Goal: Transaction & Acquisition: Purchase product/service

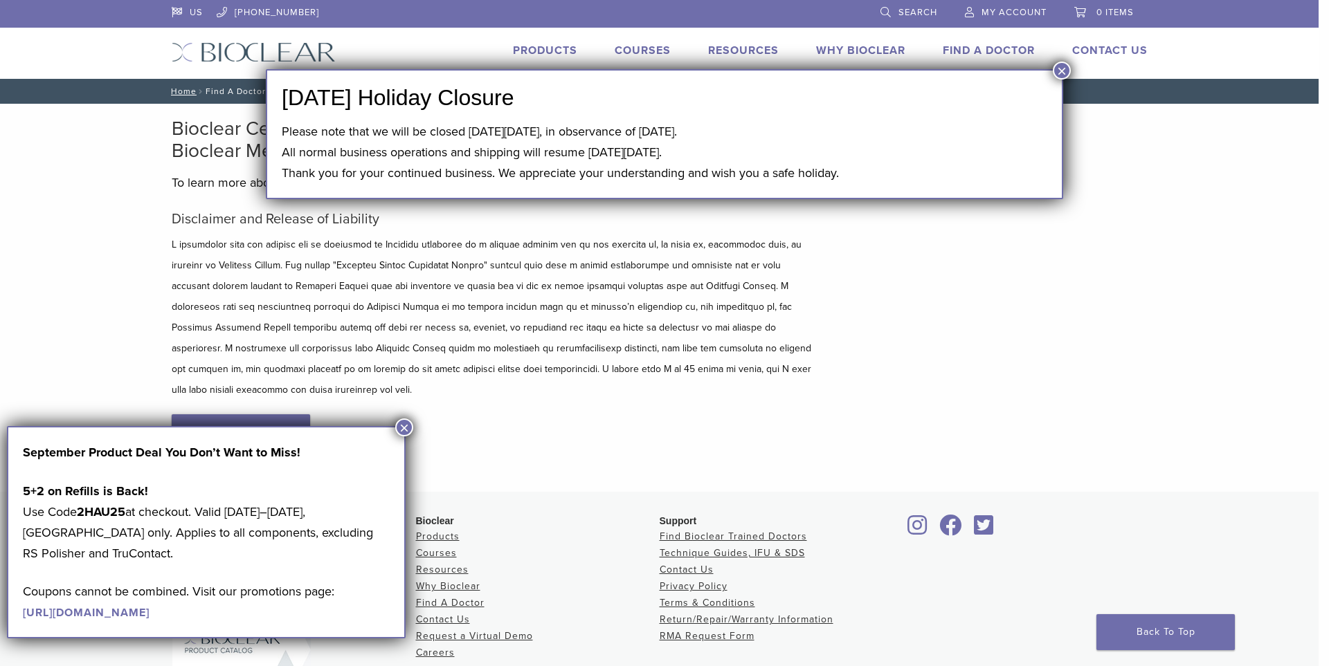
click at [1060, 71] on button "×" at bounding box center [1062, 71] width 18 height 18
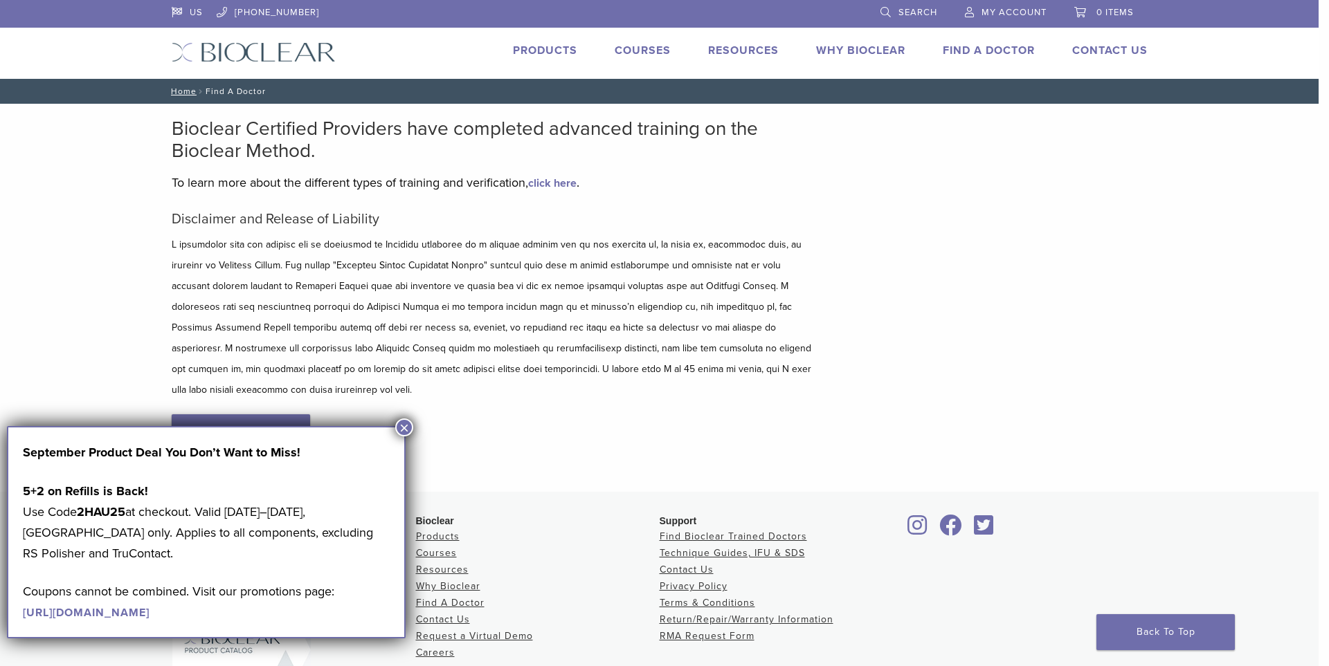
click at [406, 425] on button "×" at bounding box center [404, 428] width 18 height 18
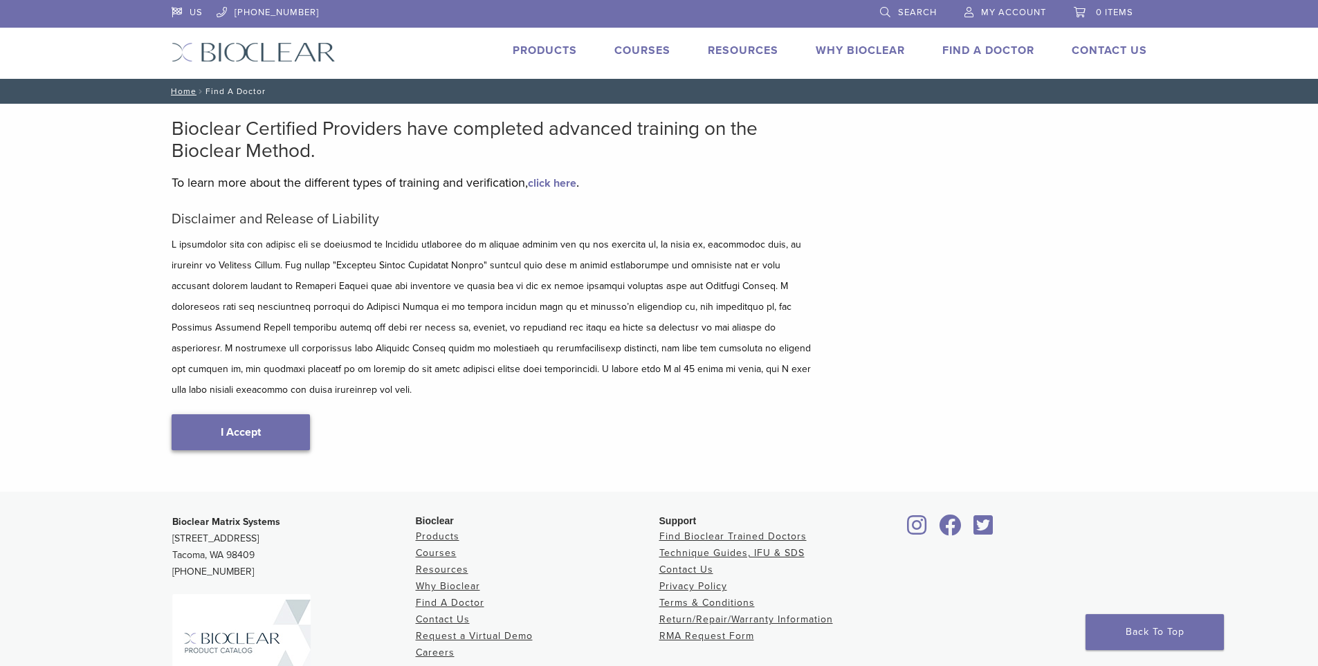
click at [290, 415] on link "I Accept" at bounding box center [241, 433] width 138 height 36
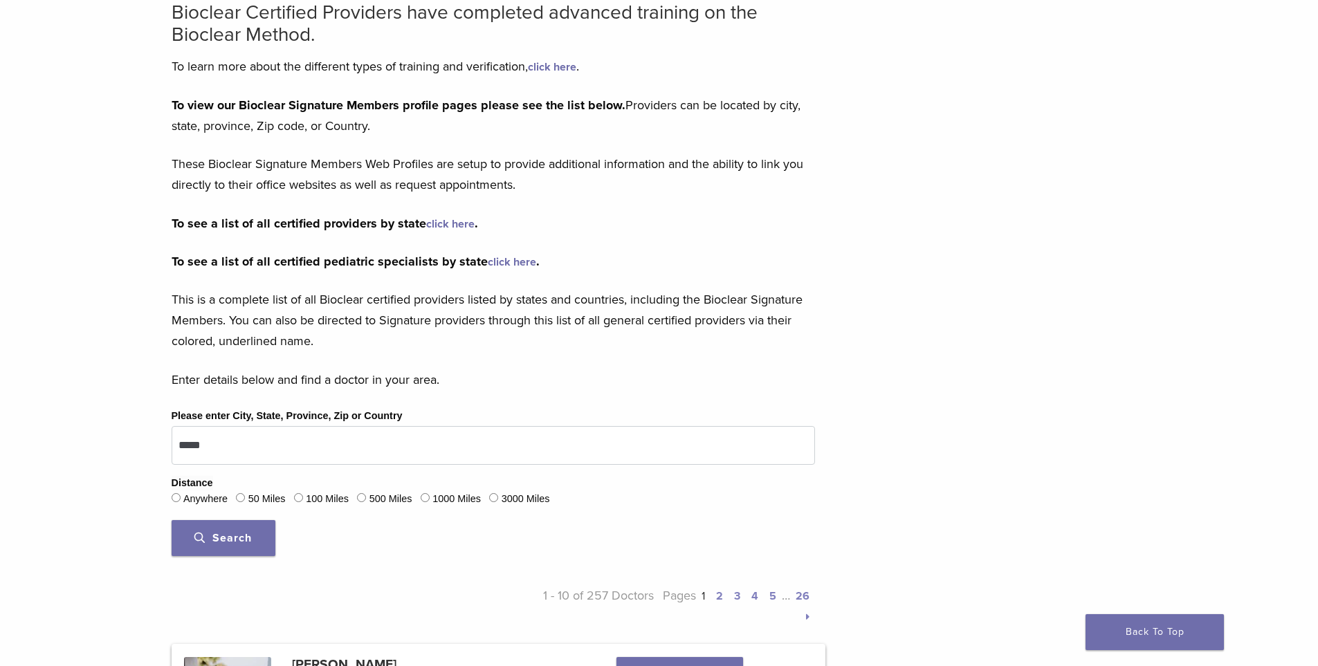
scroll to position [138, 0]
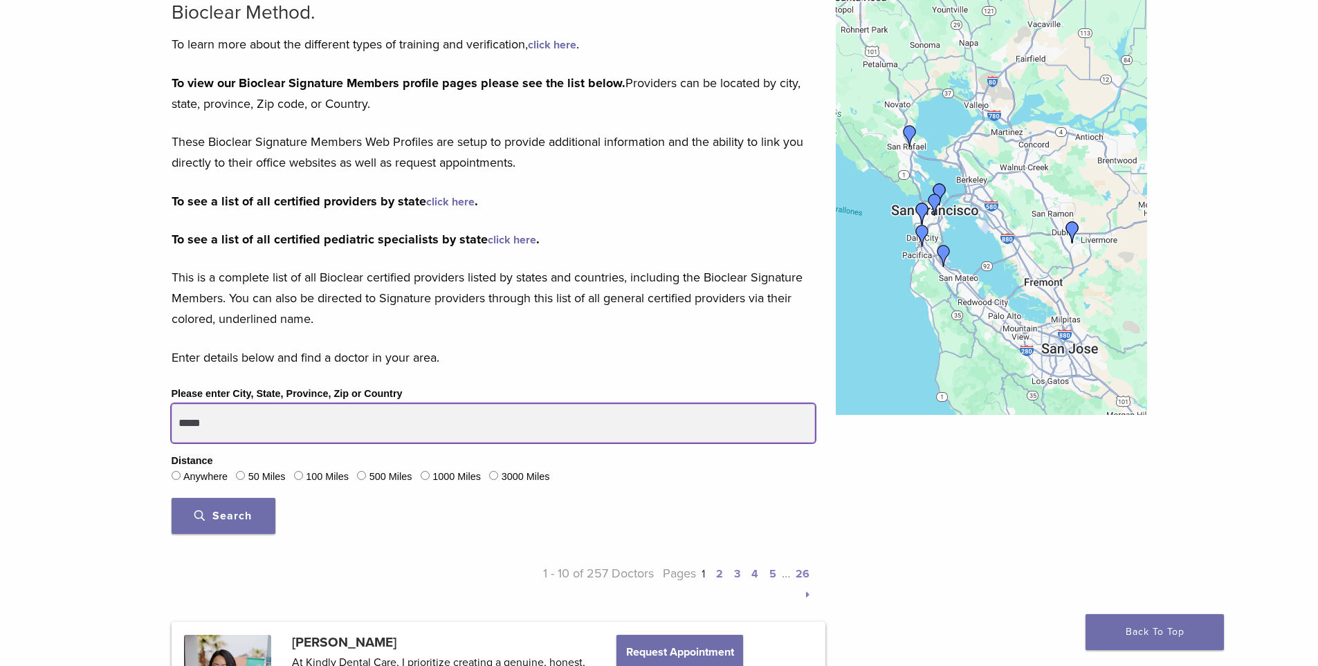
click at [319, 417] on input "*****" at bounding box center [494, 423] width 644 height 39
drag, startPoint x: 276, startPoint y: 421, endPoint x: 190, endPoint y: 426, distance: 86.6
click at [190, 426] on input "*****" at bounding box center [494, 423] width 644 height 39
type input "*****"
click at [172, 498] on button "Search" at bounding box center [224, 516] width 104 height 36
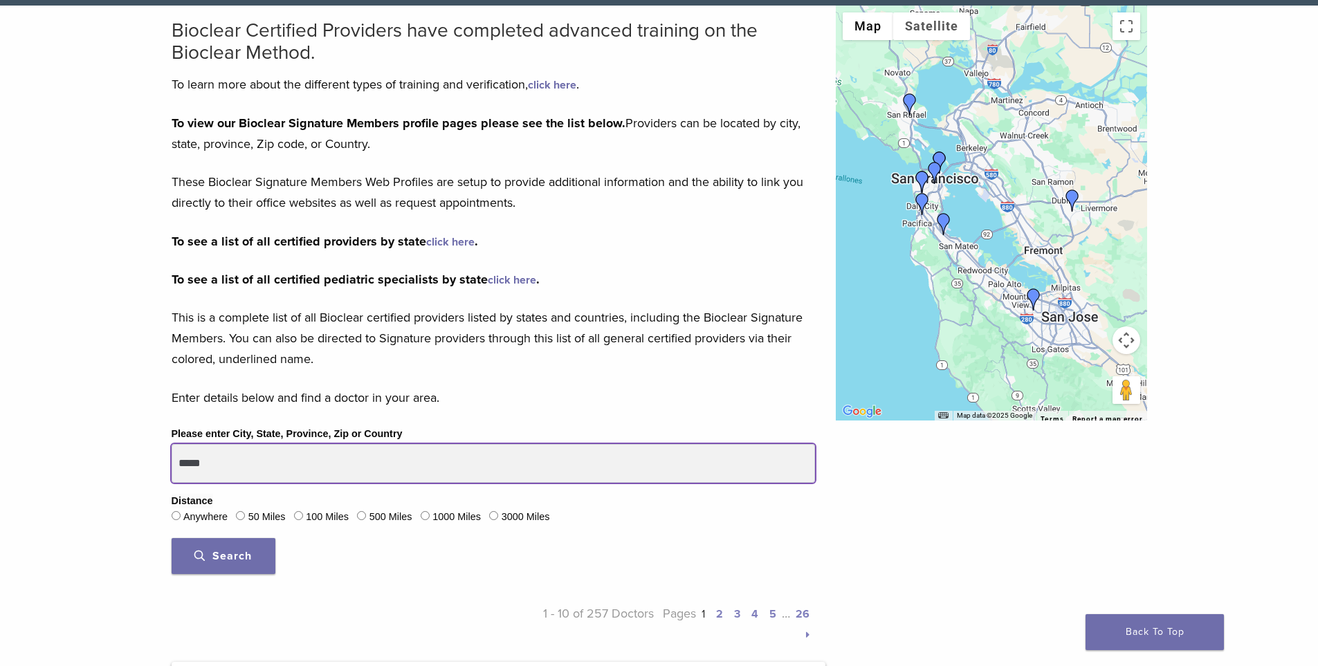
scroll to position [346, 0]
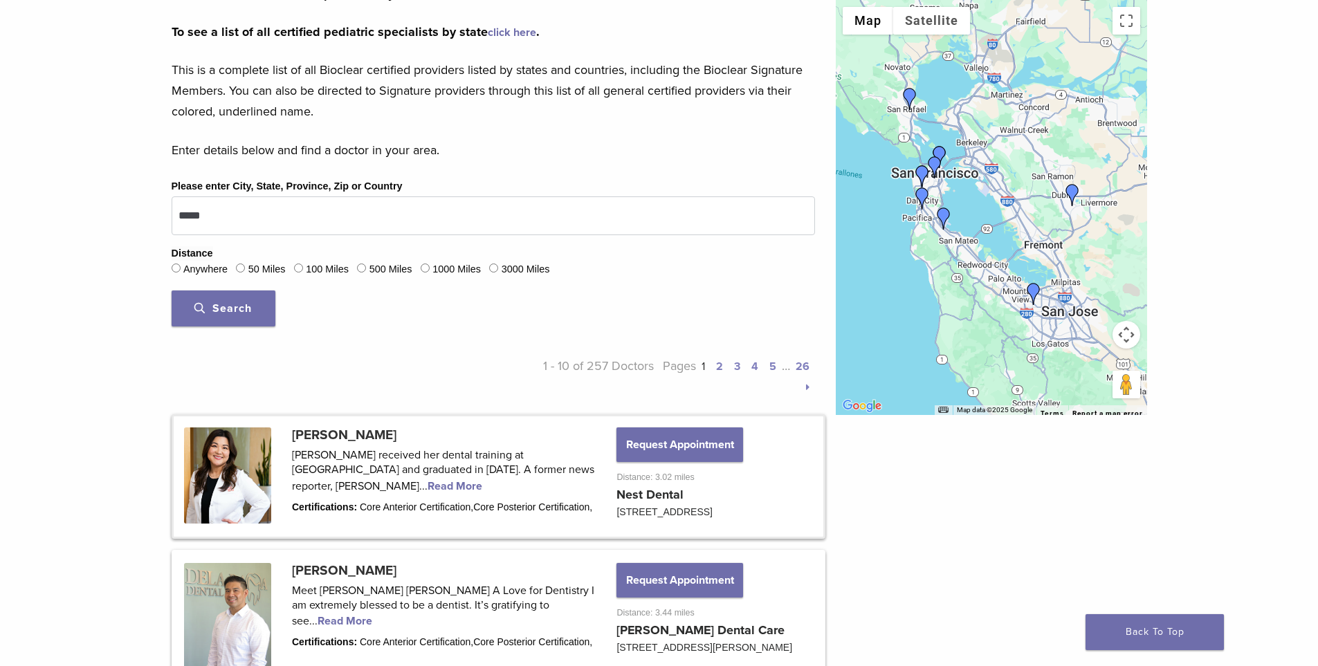
click at [378, 480] on link at bounding box center [499, 477] width 650 height 120
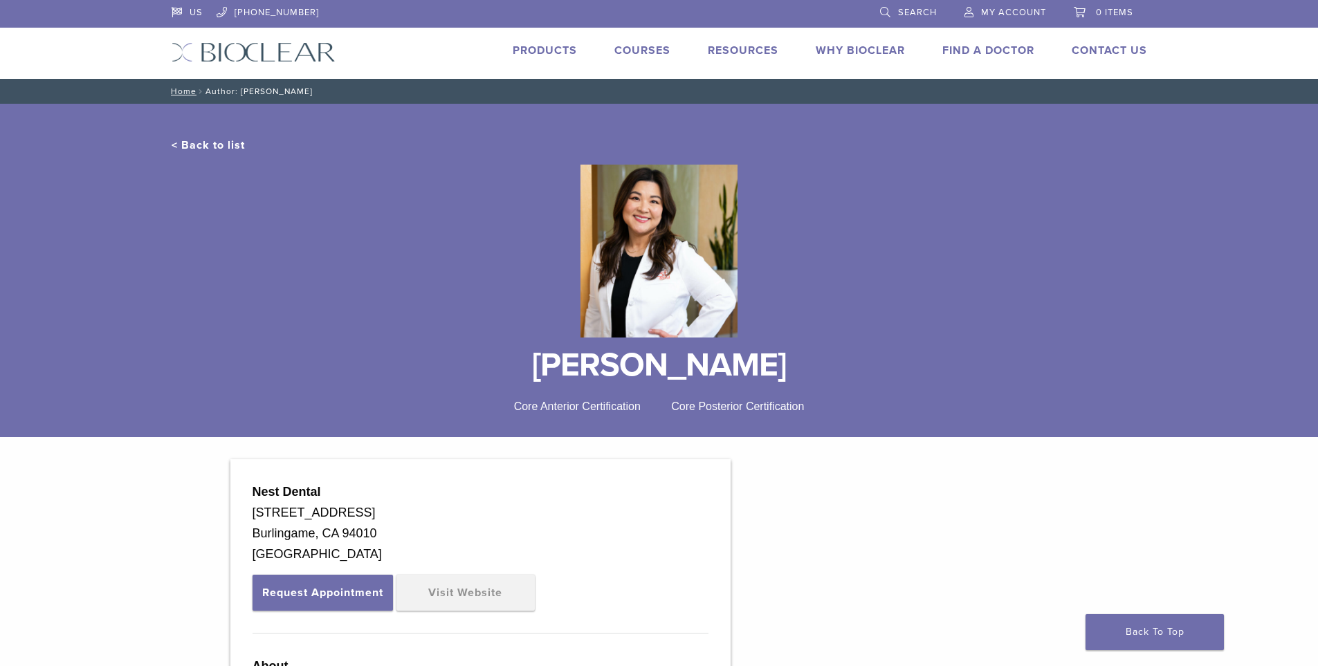
click at [192, 148] on link "< Back to list" at bounding box center [208, 145] width 73 height 14
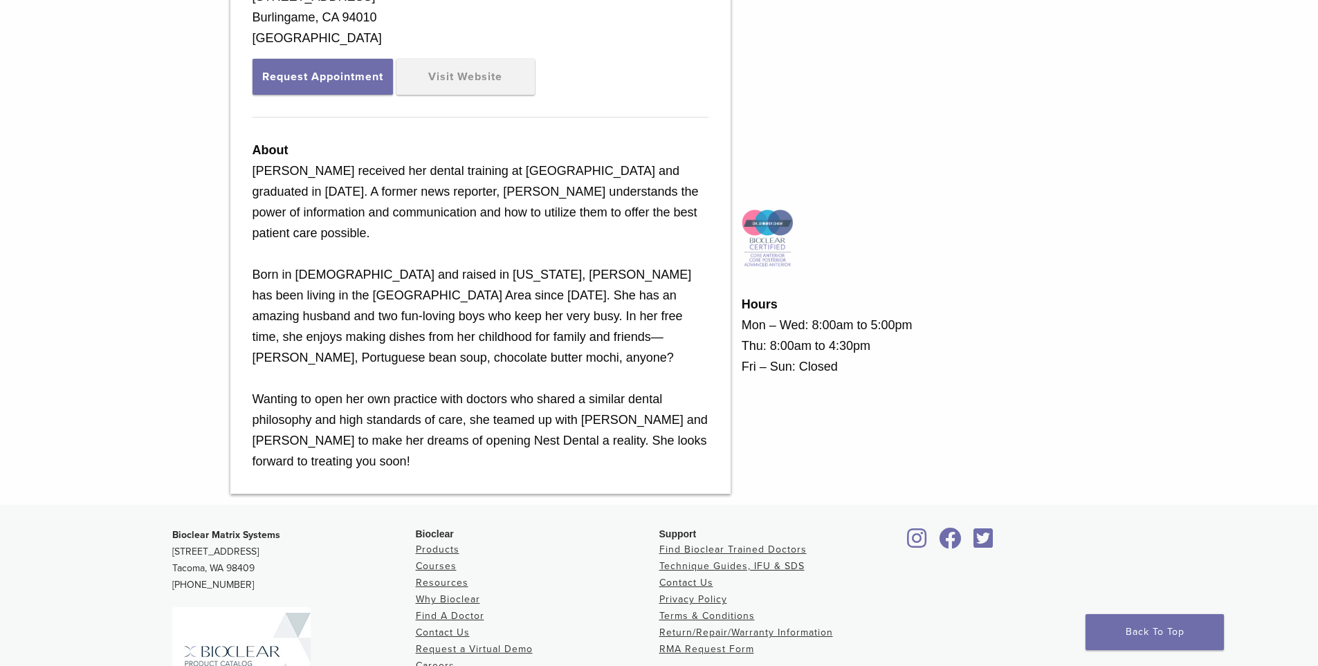
scroll to position [271, 0]
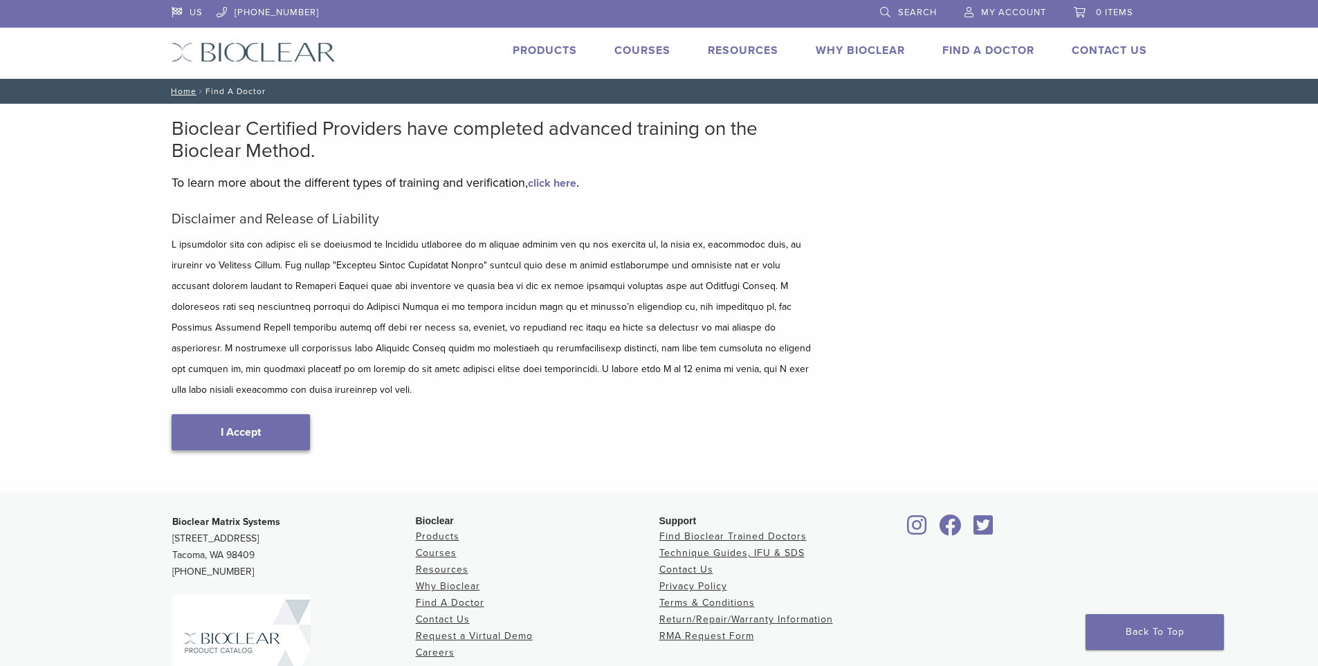
click at [212, 415] on link "I Accept" at bounding box center [241, 433] width 138 height 36
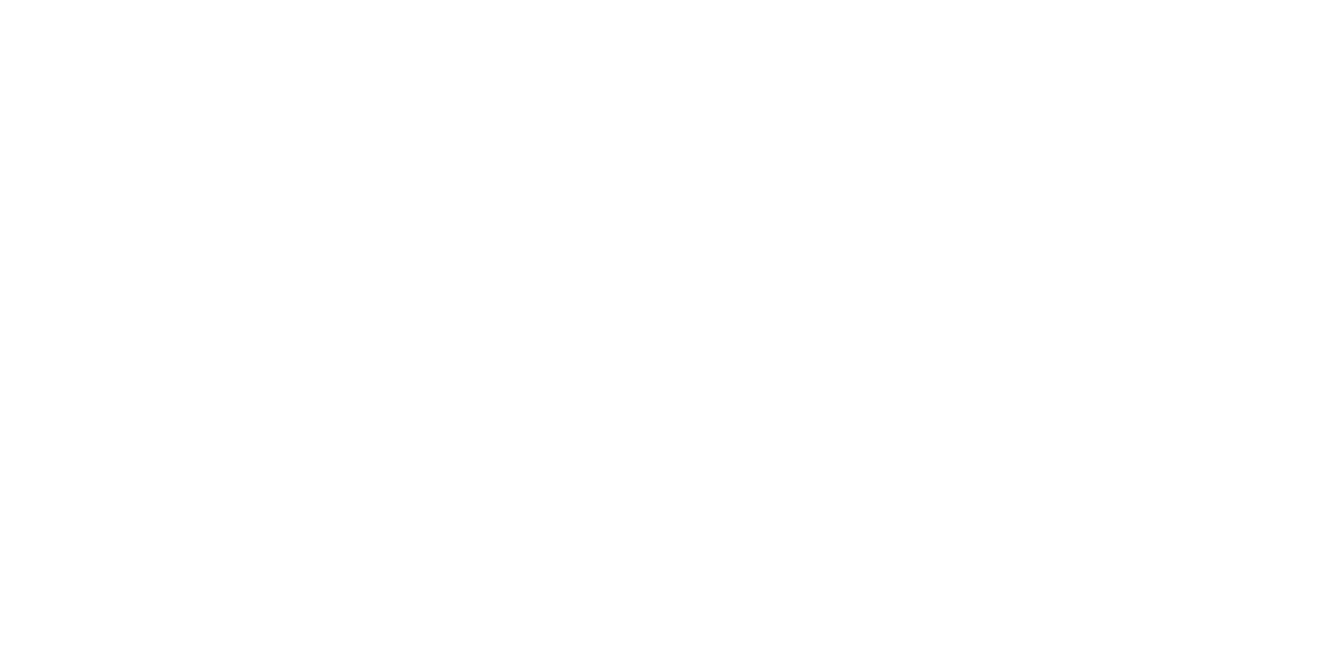
scroll to position [346, 0]
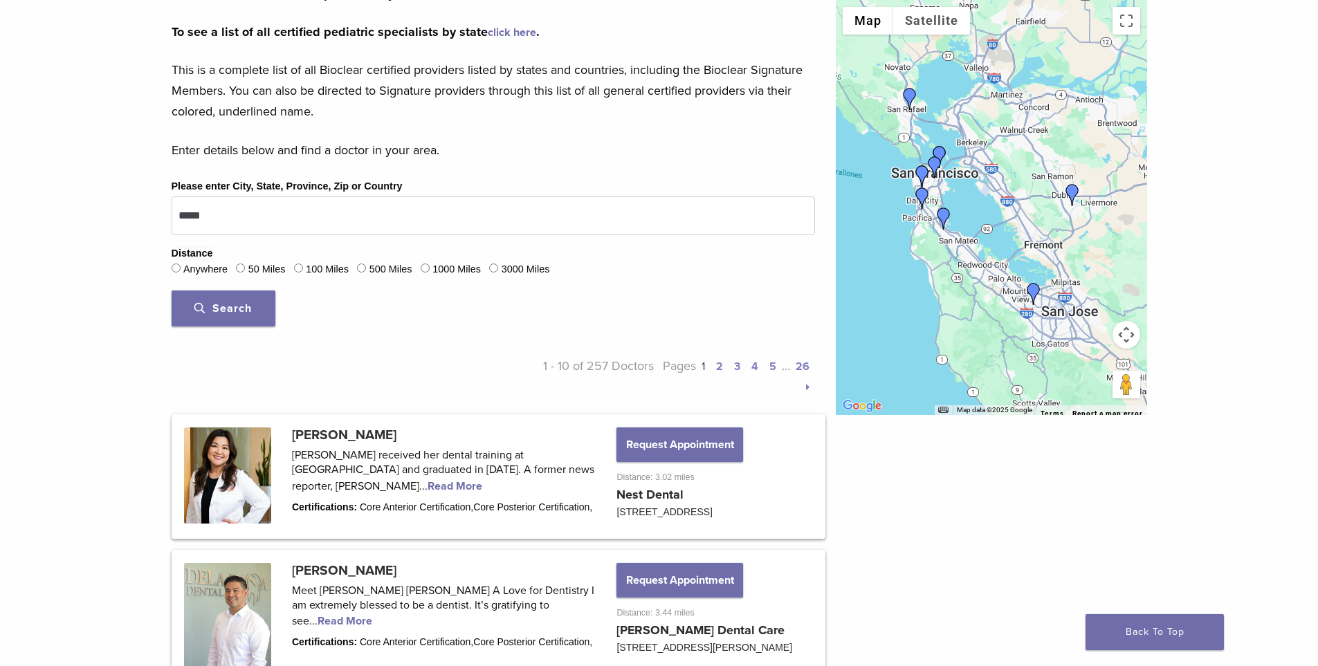
click at [941, 215] on img "DR. Jennifer Chew" at bounding box center [944, 219] width 22 height 22
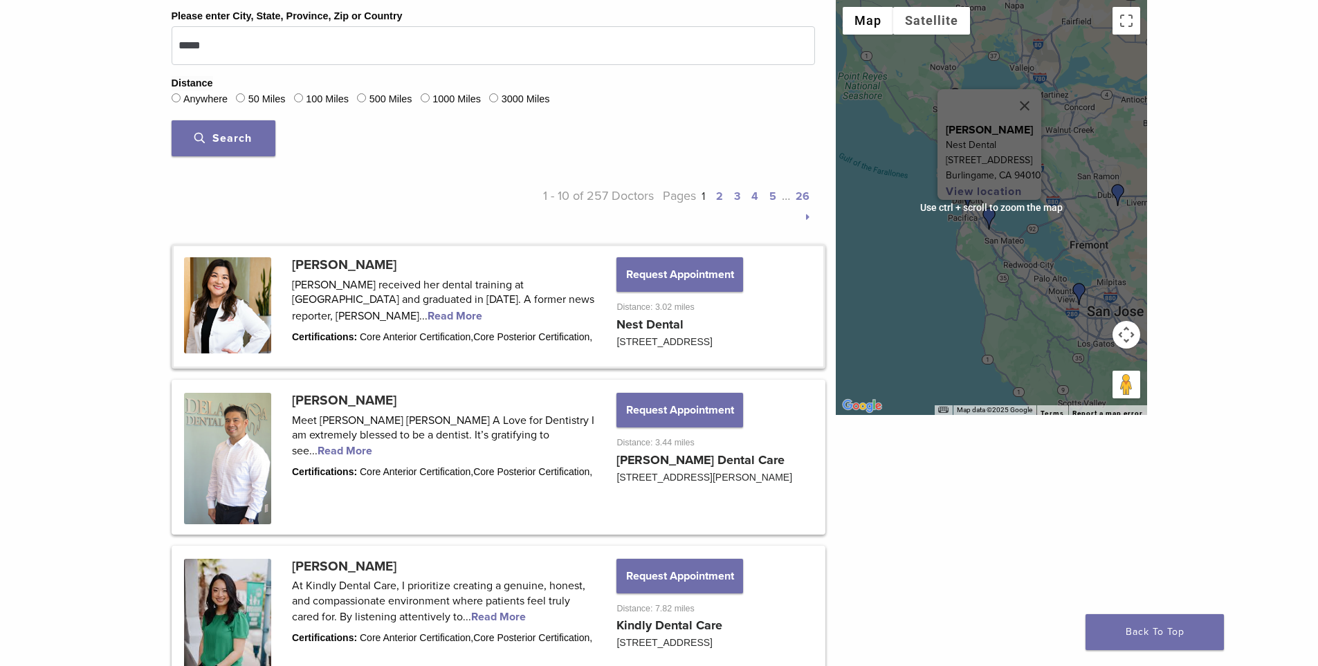
scroll to position [553, 0]
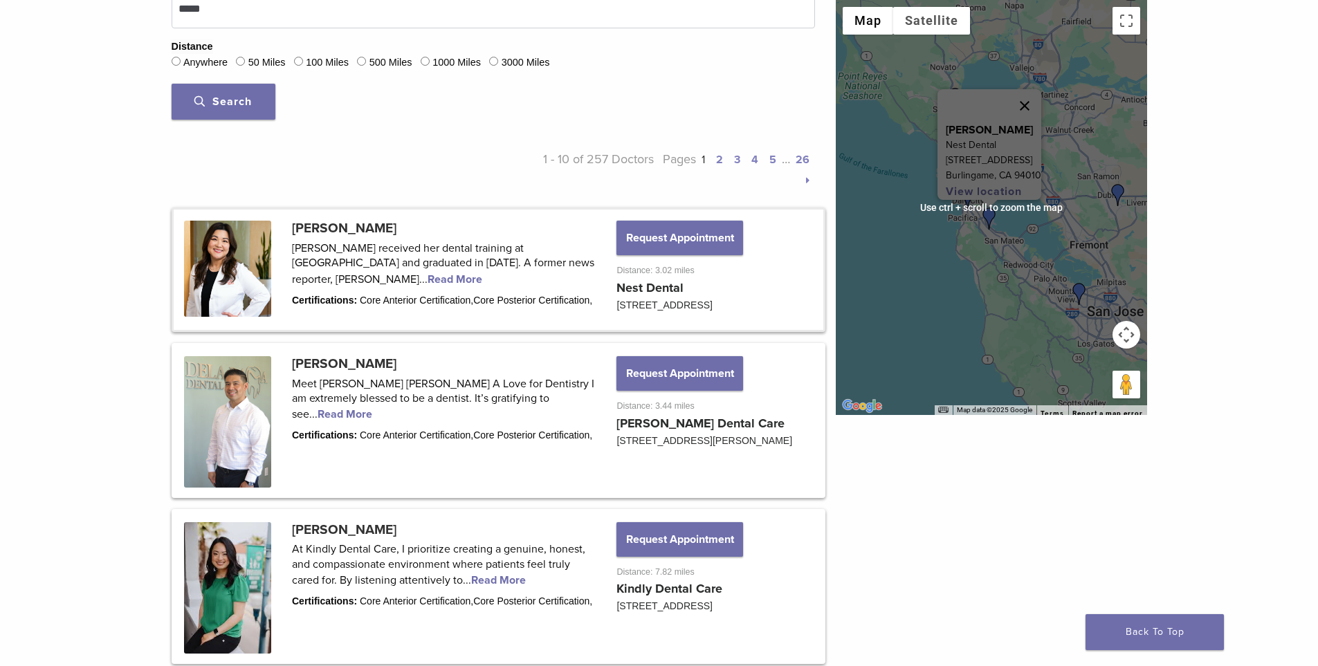
click at [1042, 89] on button "Close" at bounding box center [1024, 105] width 33 height 33
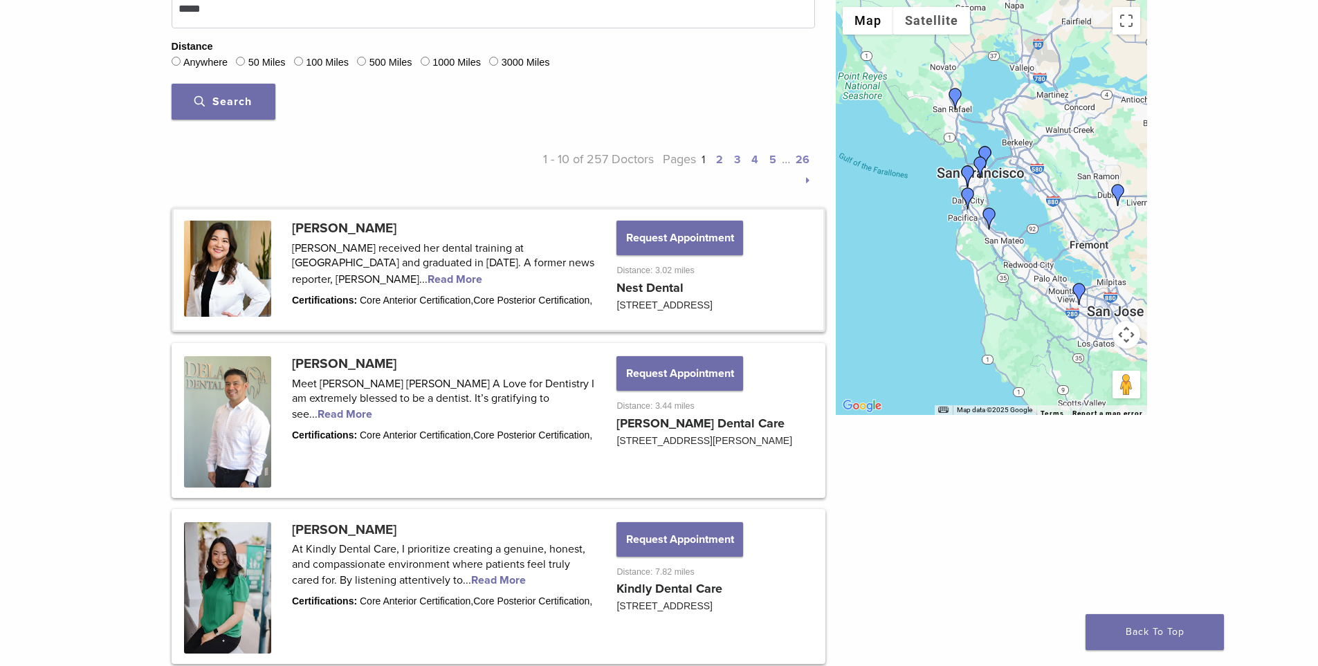
click at [990, 176] on img "Dr. Edward Orson" at bounding box center [981, 167] width 22 height 22
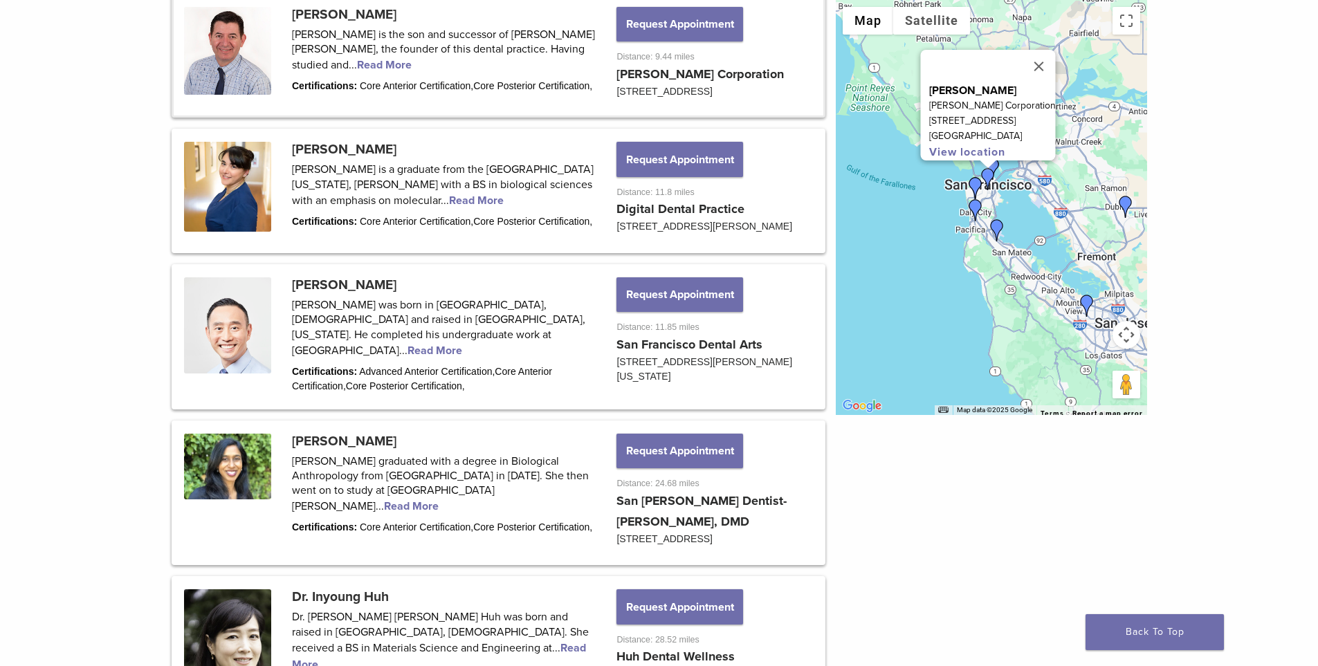
click at [979, 209] on img "Andrew Dela Rama" at bounding box center [976, 210] width 22 height 22
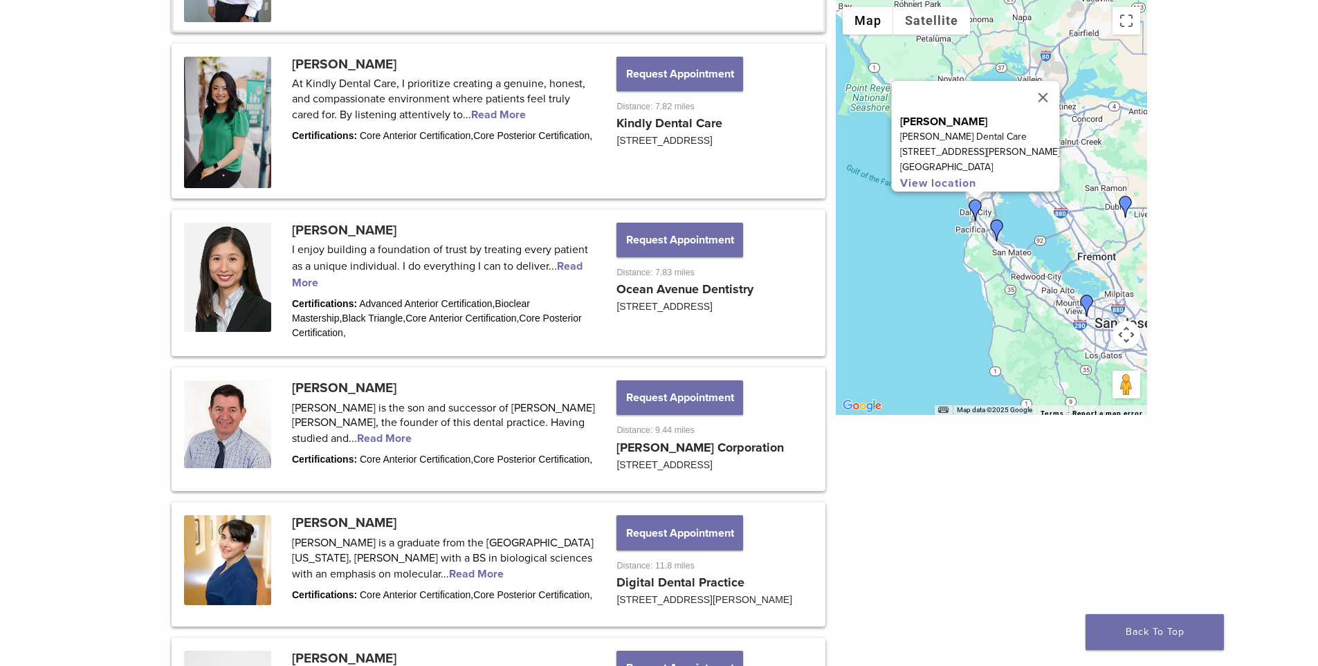
scroll to position [911, 0]
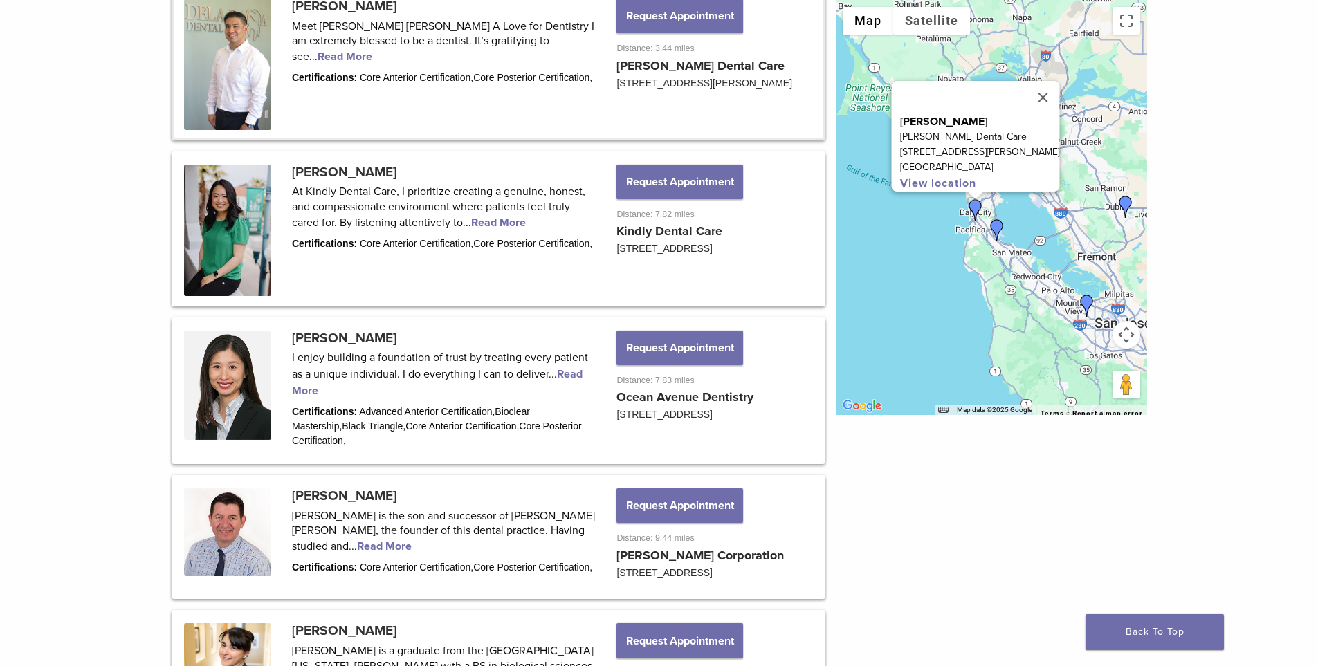
click at [997, 232] on img "DR. Jennifer Chew" at bounding box center [997, 230] width 22 height 22
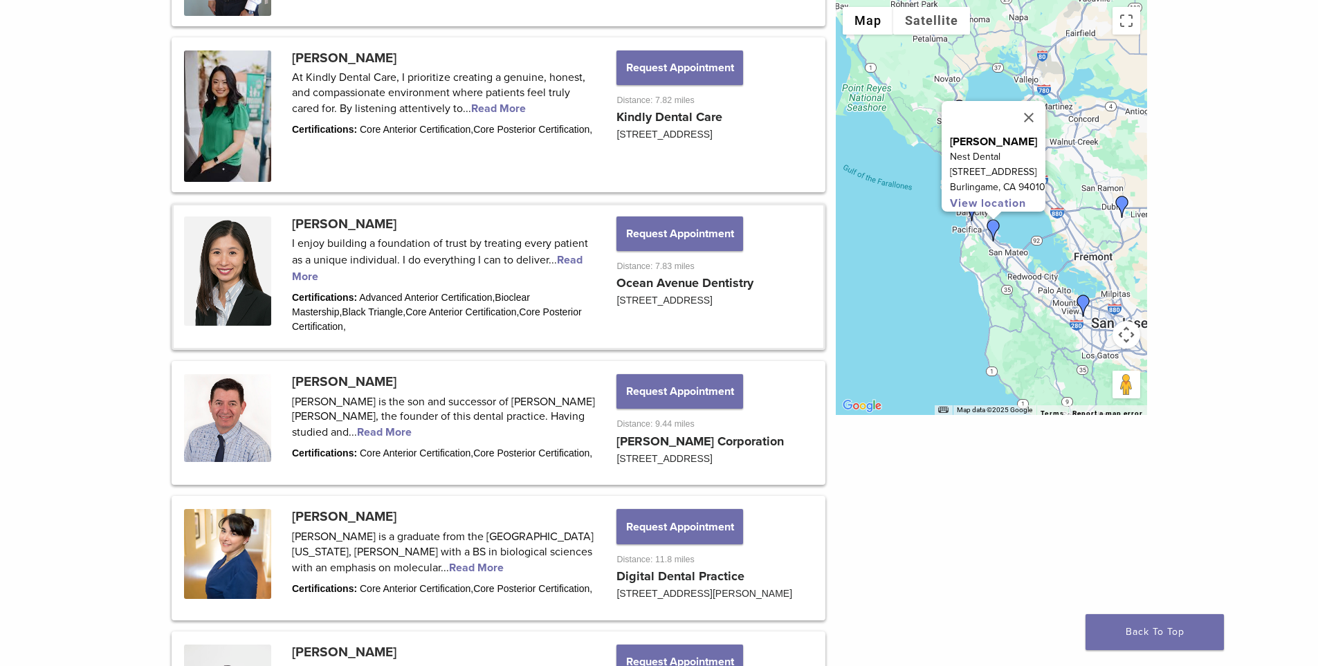
scroll to position [691, 0]
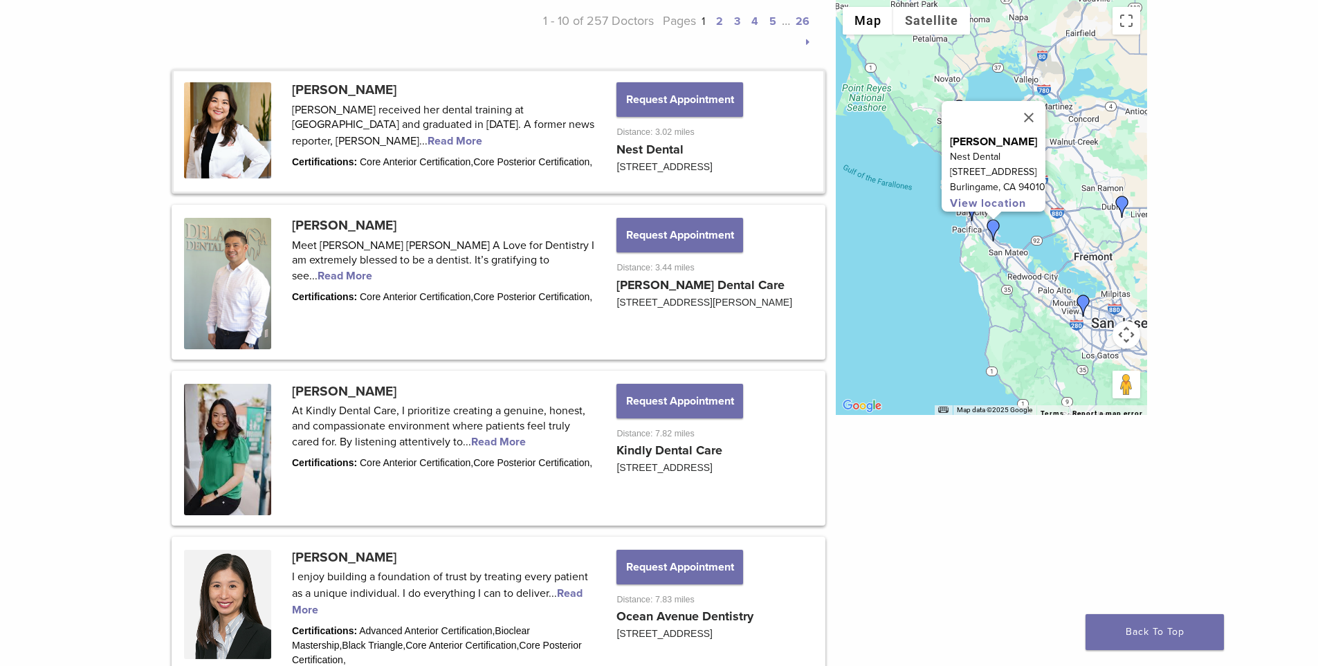
click at [373, 89] on link at bounding box center [499, 131] width 650 height 120
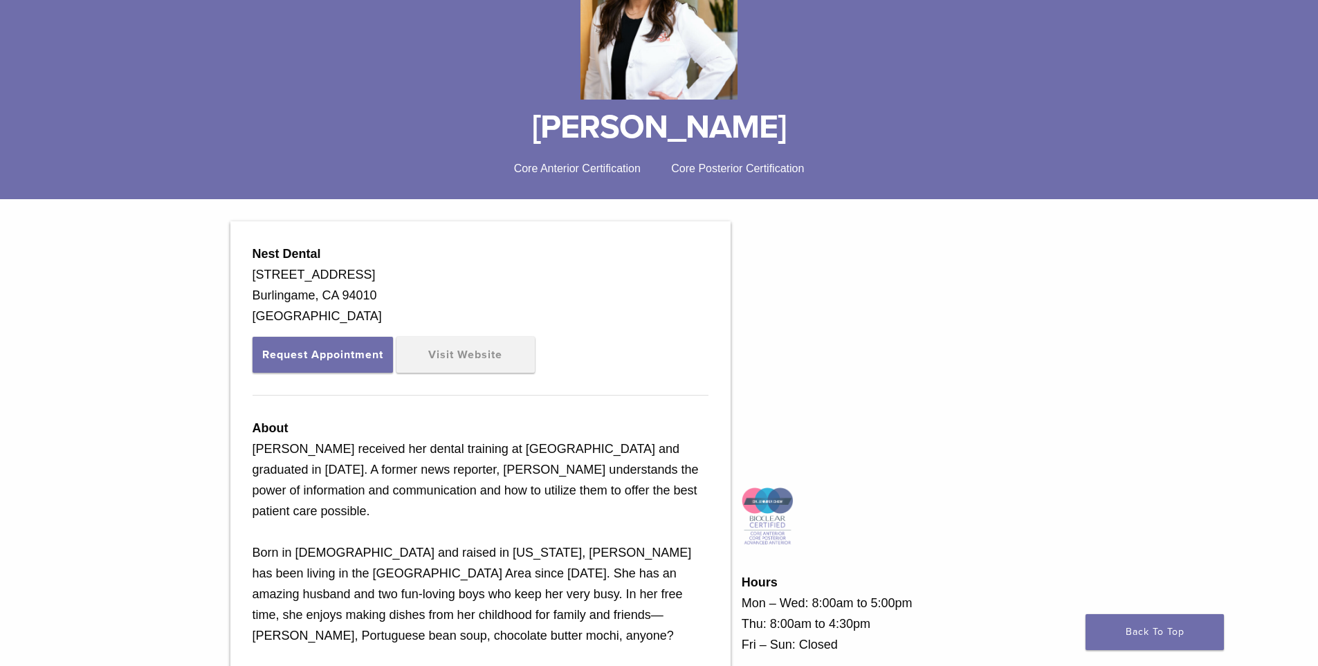
scroll to position [208, 0]
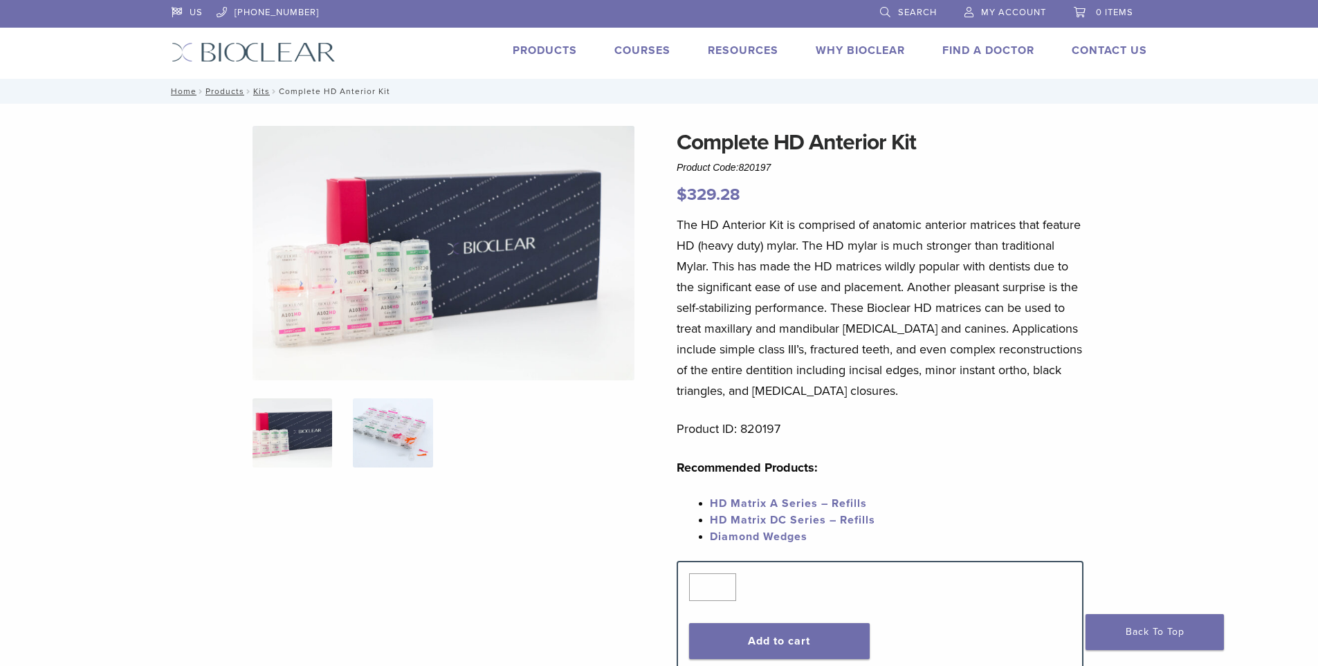
click at [392, 433] on img at bounding box center [393, 433] width 80 height 69
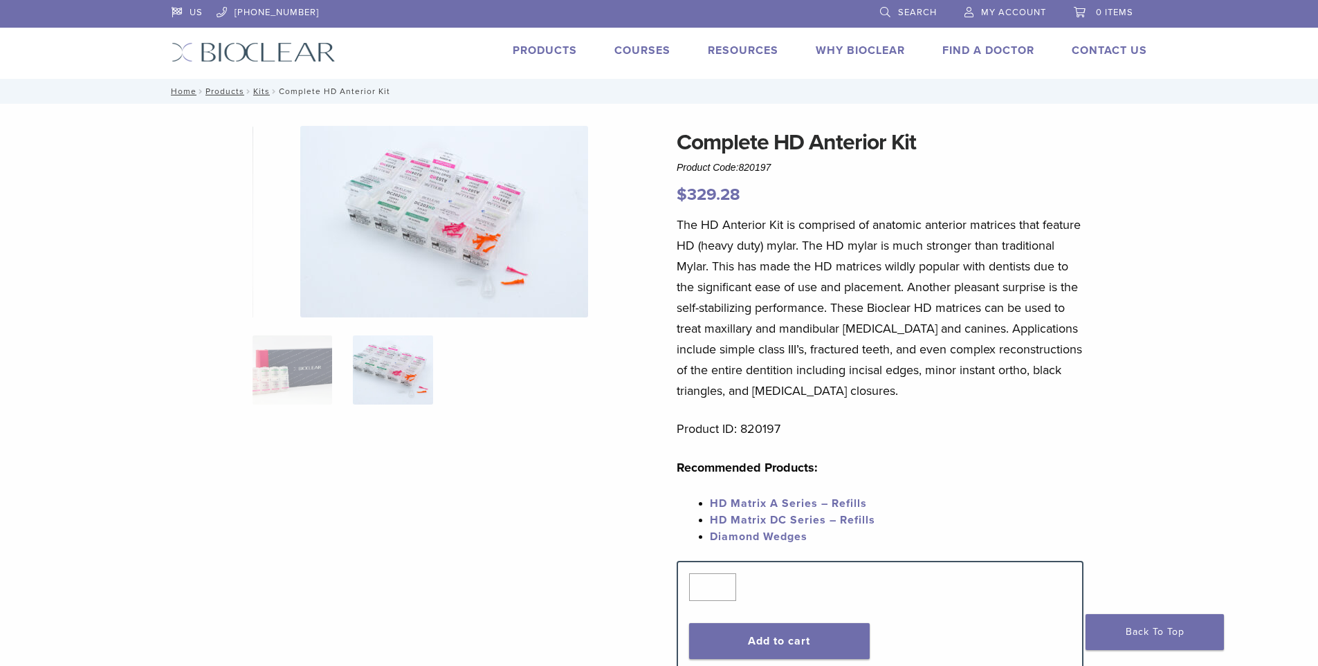
click at [464, 258] on img at bounding box center [444, 222] width 288 height 192
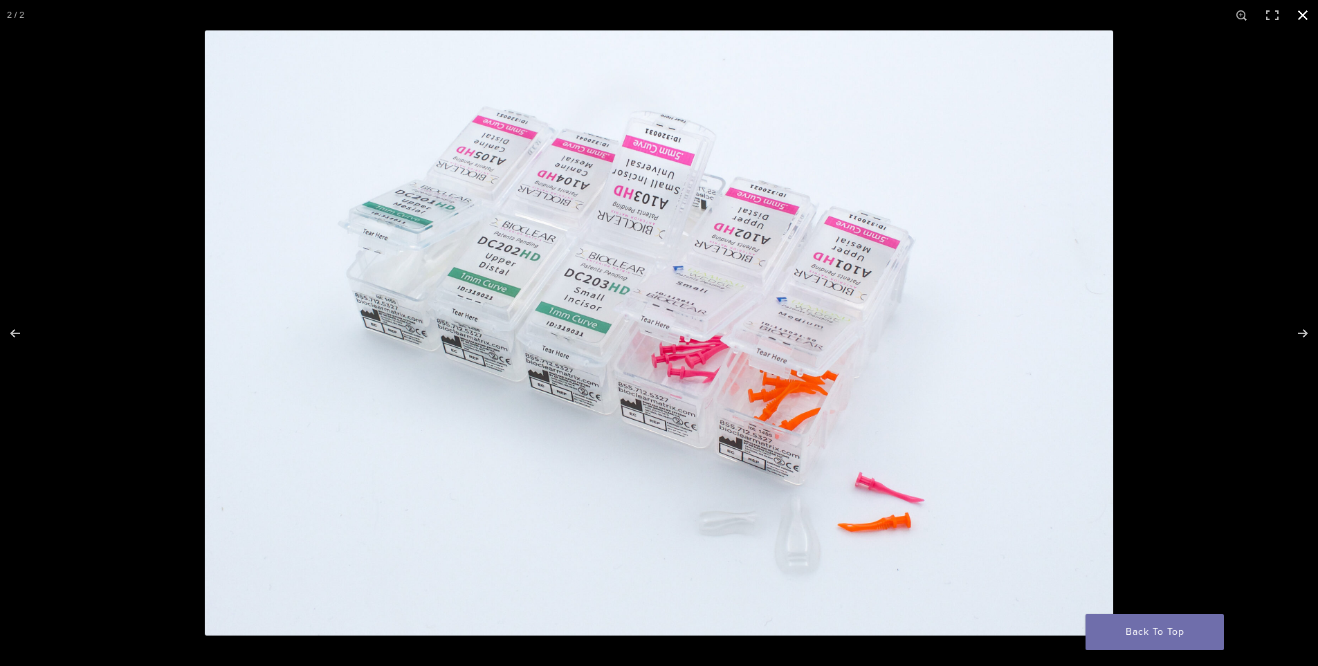
click at [1300, 15] on button "Close (Esc)" at bounding box center [1303, 15] width 30 height 30
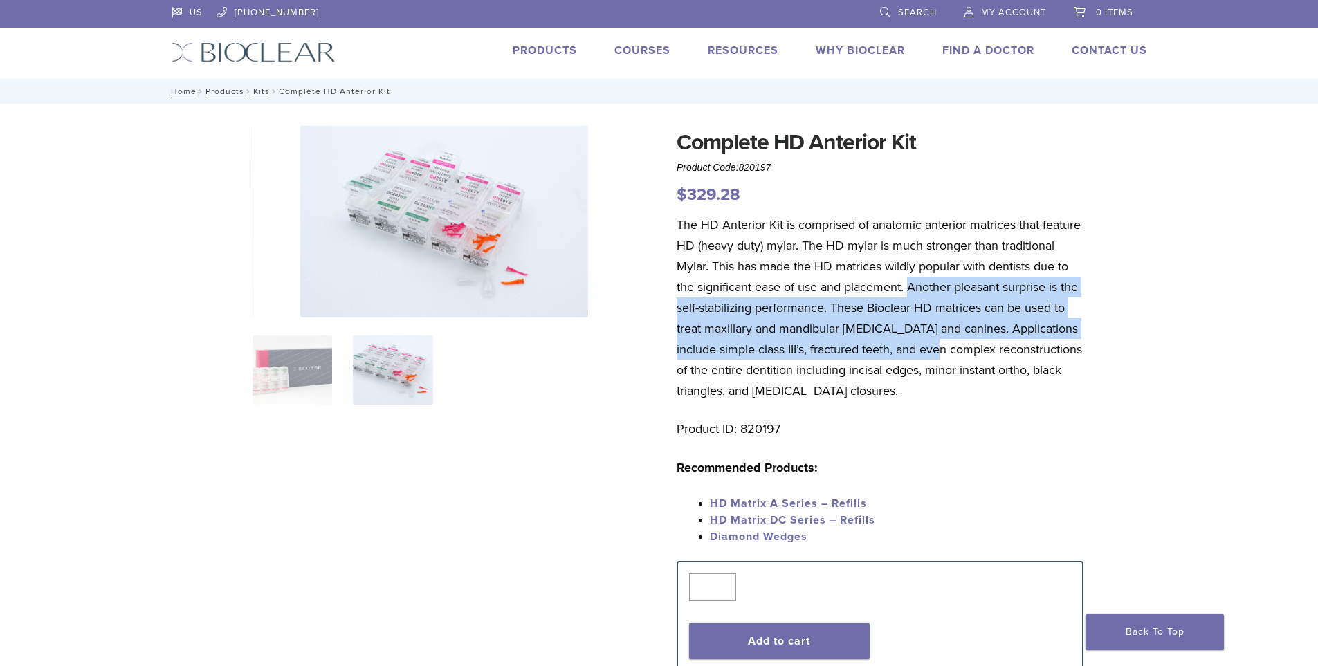
drag, startPoint x: 913, startPoint y: 287, endPoint x: 942, endPoint y: 343, distance: 63.1
click at [942, 343] on p "The HD Anterior Kit is comprised of anatomic anterior matrices that feature HD …" at bounding box center [880, 308] width 407 height 187
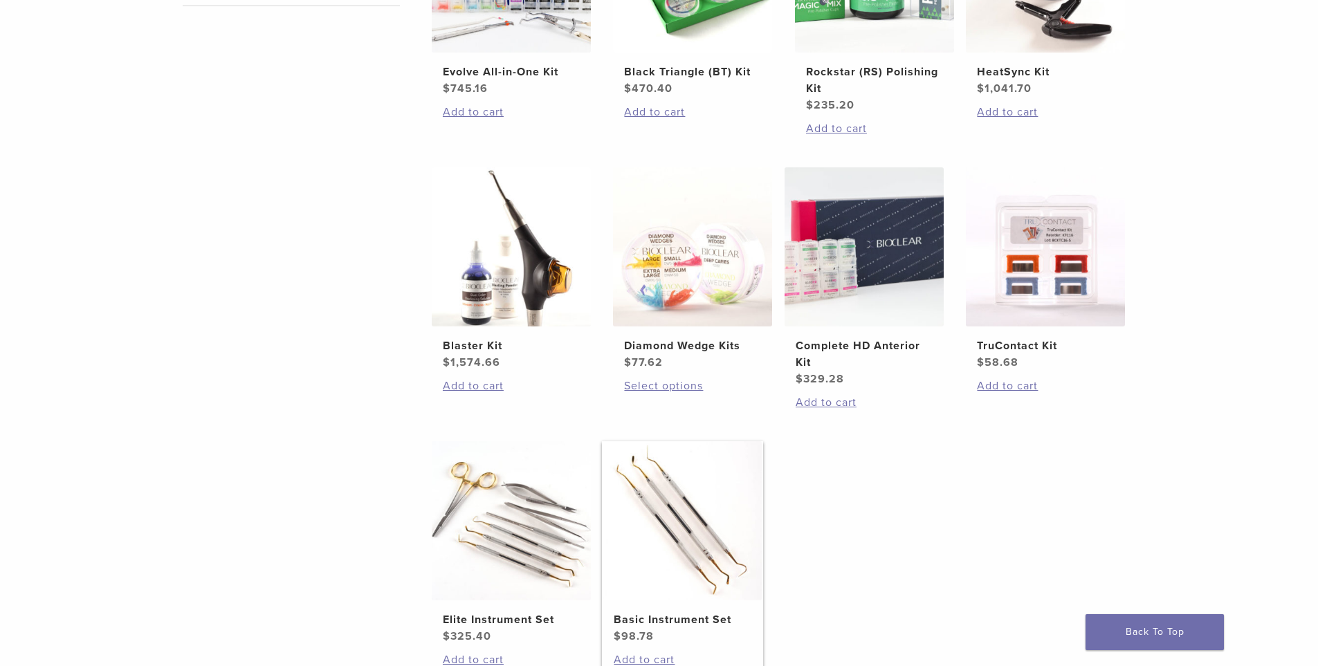
scroll to position [415, 0]
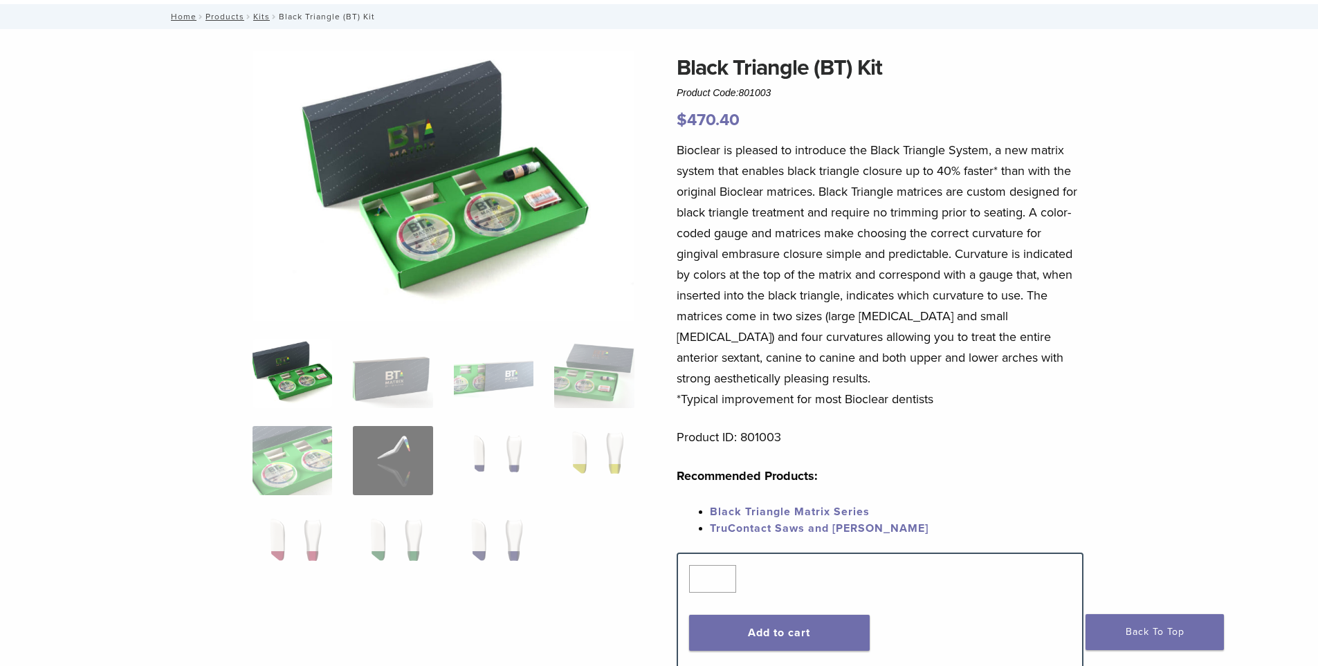
scroll to position [69, 0]
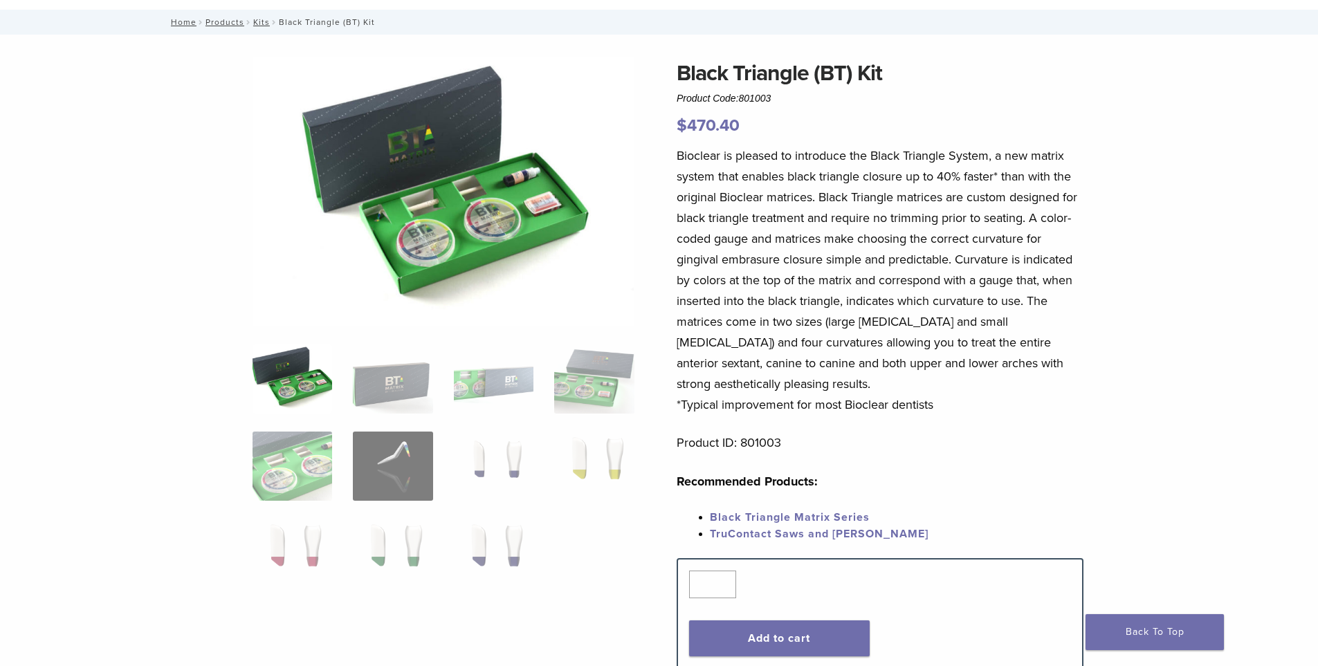
click at [300, 381] on img at bounding box center [293, 379] width 80 height 69
click at [388, 391] on img at bounding box center [393, 379] width 80 height 69
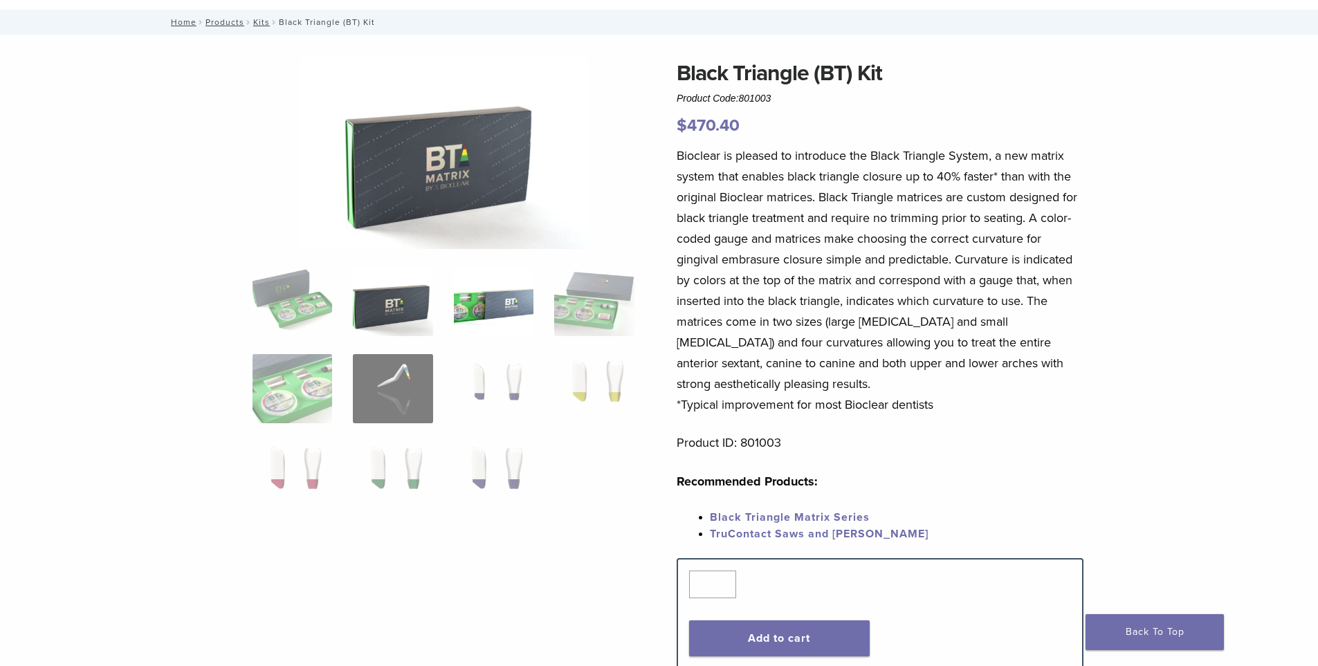
click at [480, 314] on img at bounding box center [494, 301] width 80 height 69
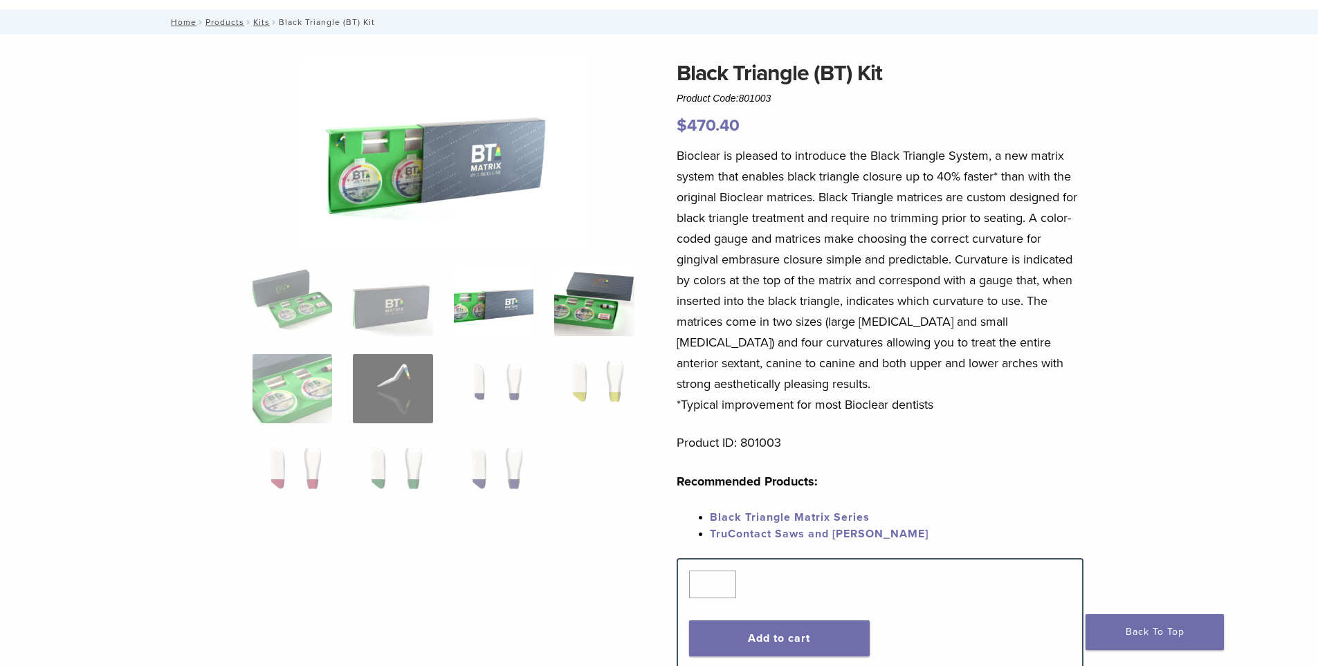
click at [599, 306] on img at bounding box center [594, 301] width 80 height 69
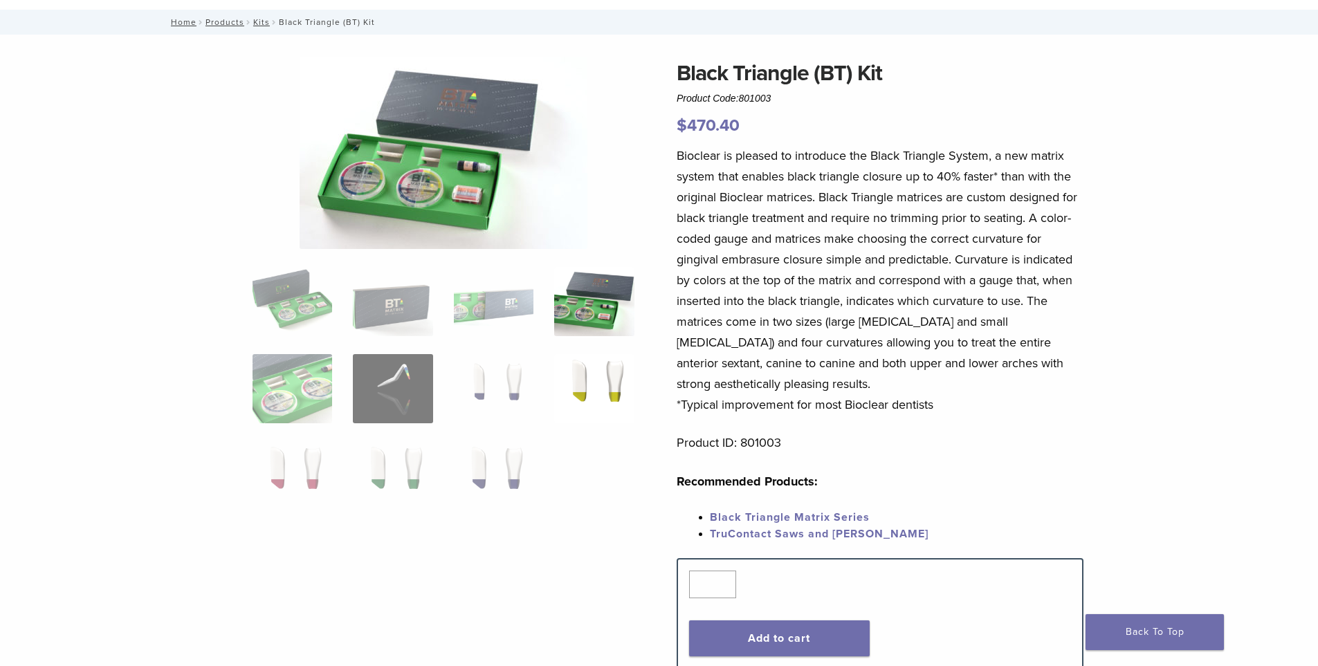
click at [598, 370] on img at bounding box center [594, 388] width 80 height 69
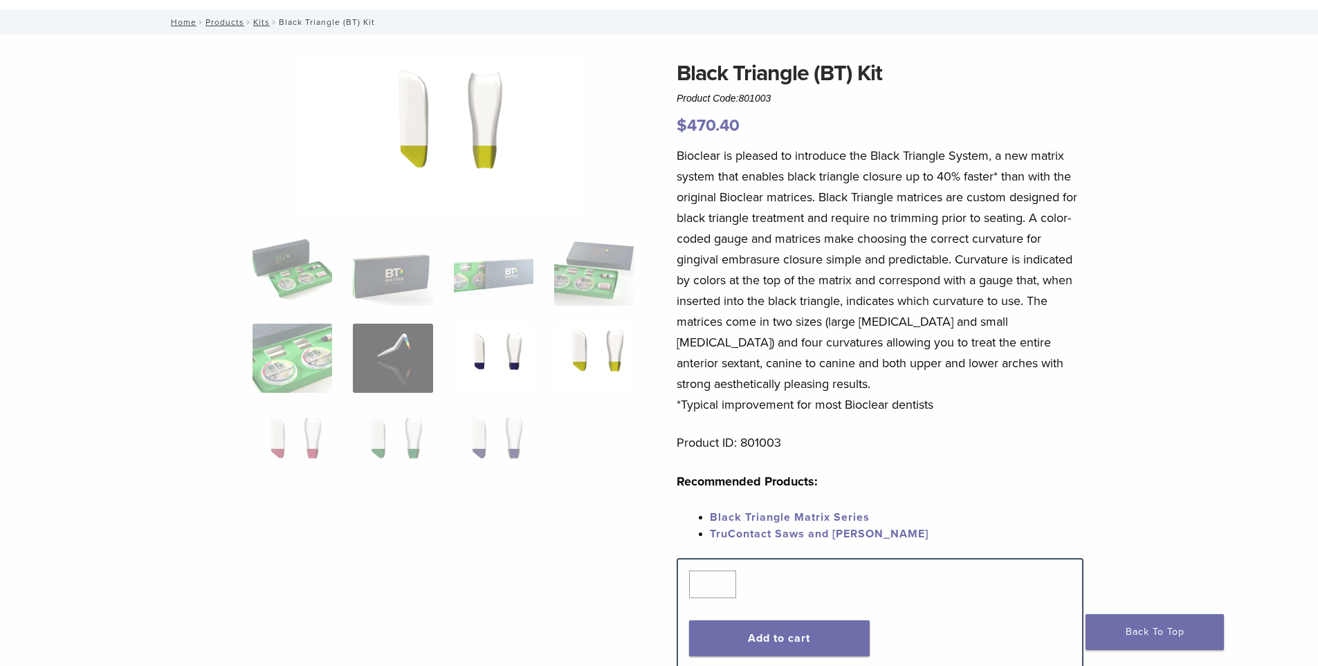
click at [504, 349] on img at bounding box center [494, 358] width 80 height 69
click at [489, 430] on img at bounding box center [494, 445] width 80 height 69
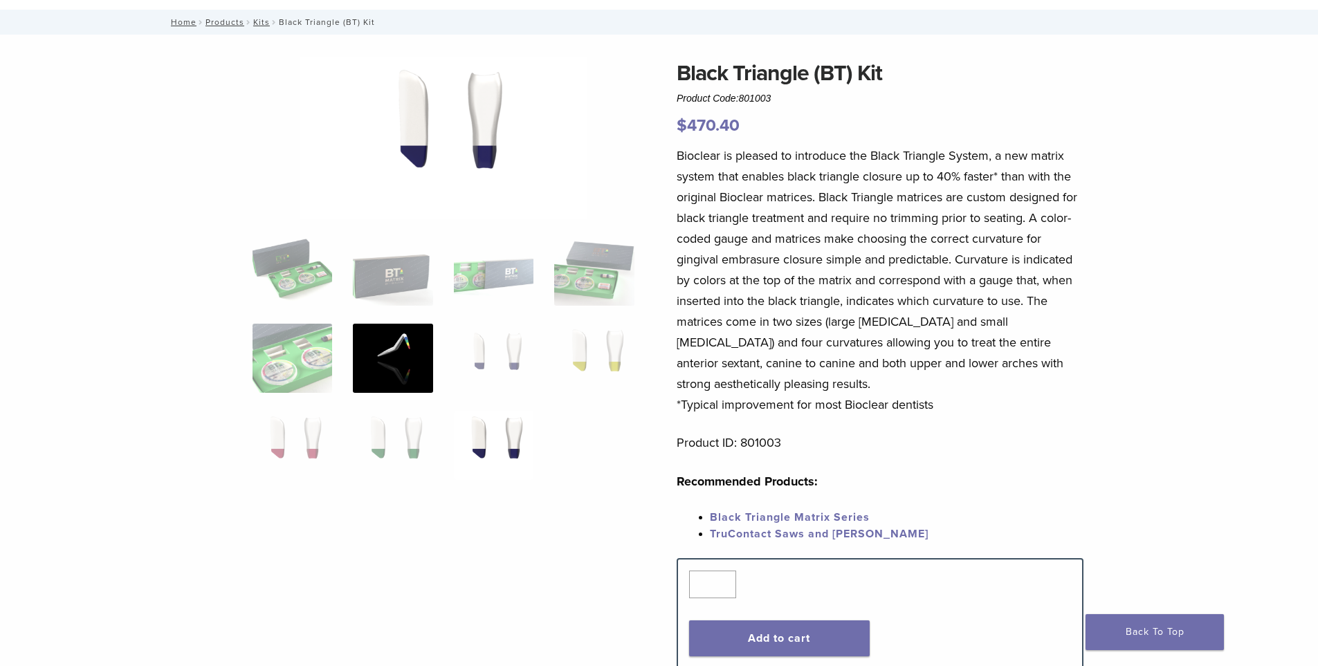
click at [422, 362] on img at bounding box center [393, 358] width 80 height 69
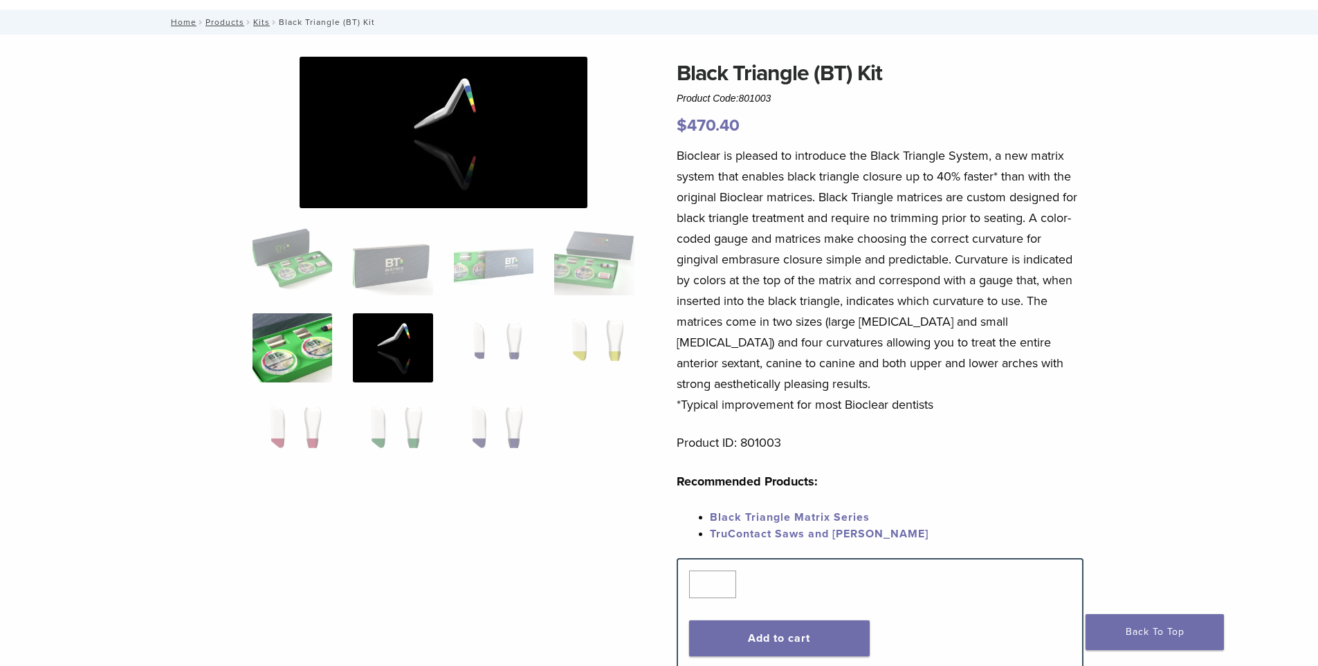
click at [298, 337] on img at bounding box center [293, 347] width 80 height 69
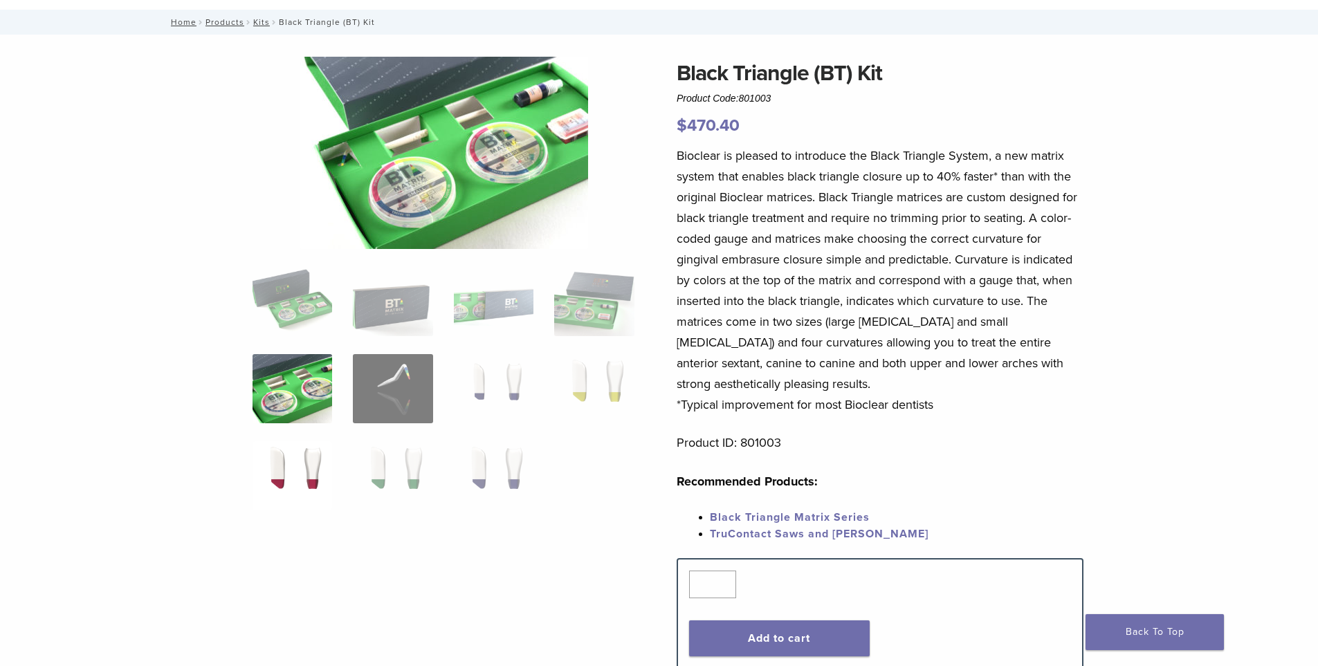
click at [290, 467] on img at bounding box center [293, 476] width 80 height 69
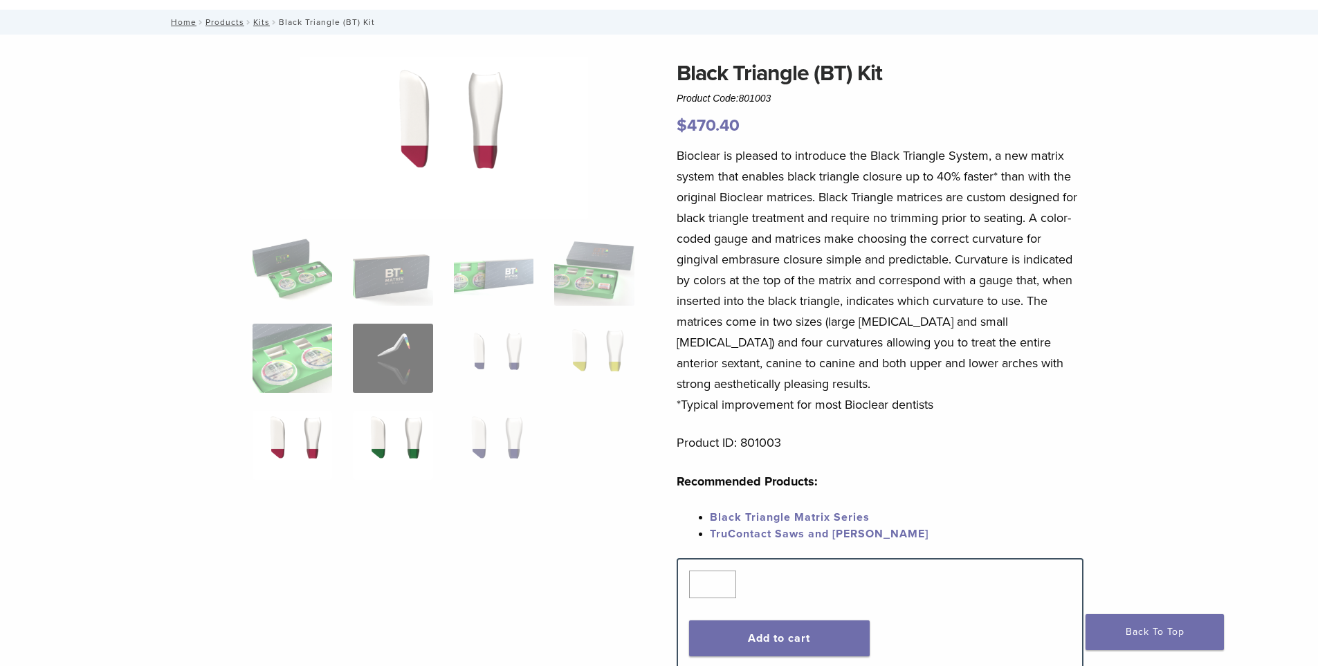
click at [397, 432] on img at bounding box center [393, 445] width 80 height 69
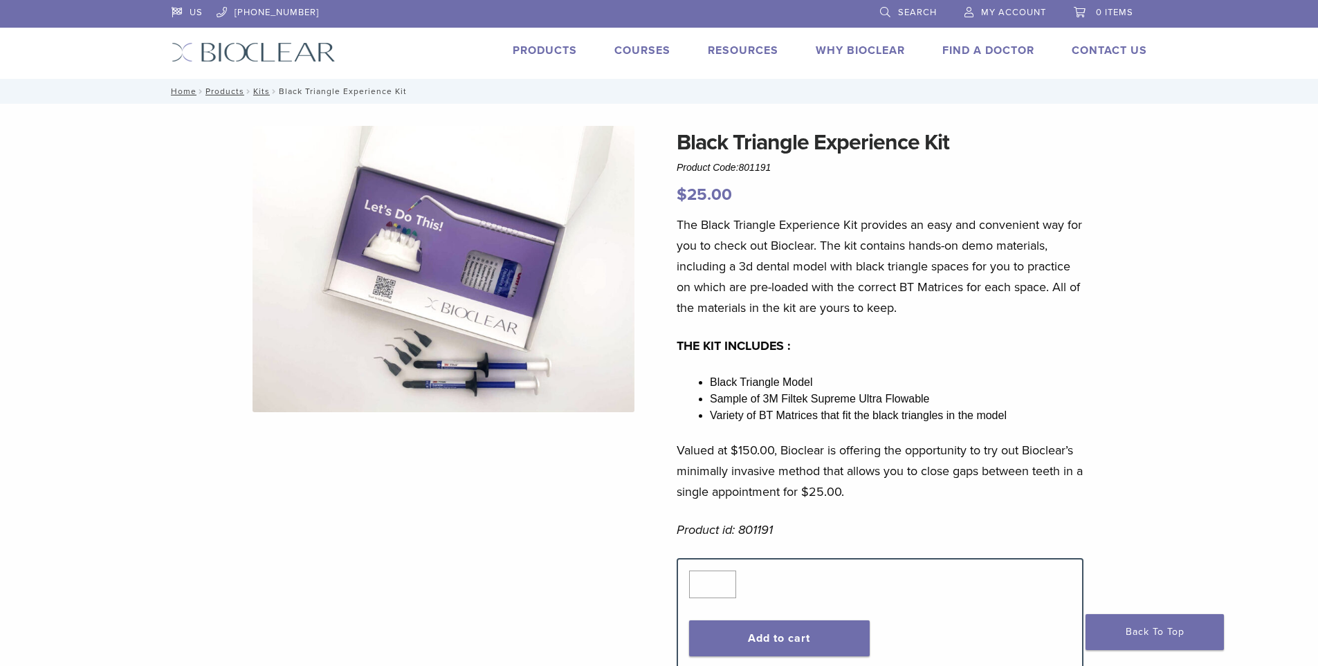
click at [538, 318] on img at bounding box center [444, 269] width 382 height 287
click at [564, 47] on link "Products" at bounding box center [545, 51] width 64 height 14
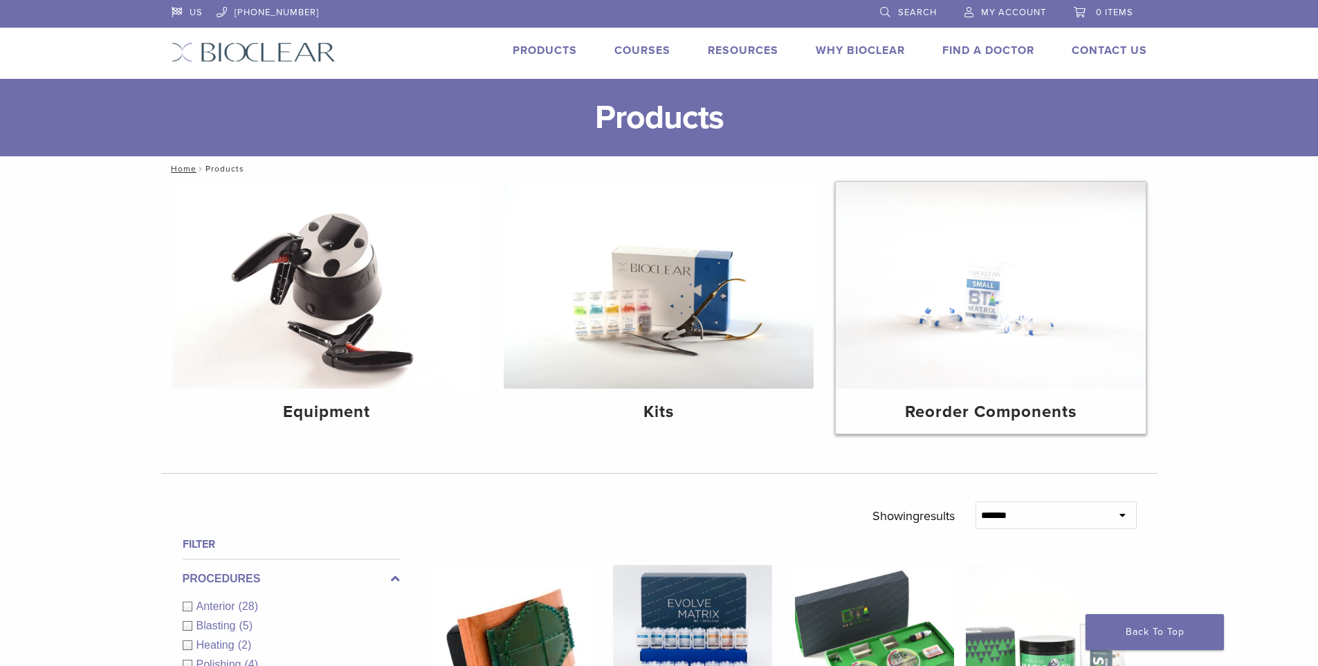
click at [1035, 338] on img at bounding box center [991, 285] width 310 height 207
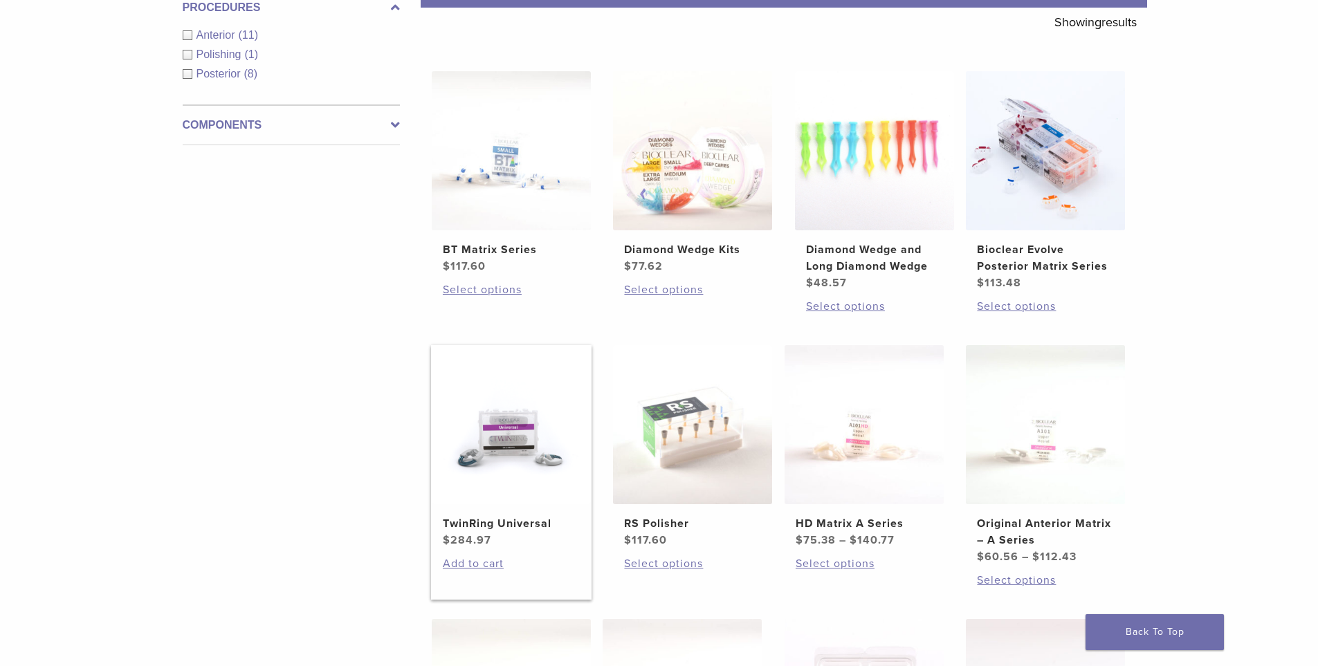
scroll to position [208, 0]
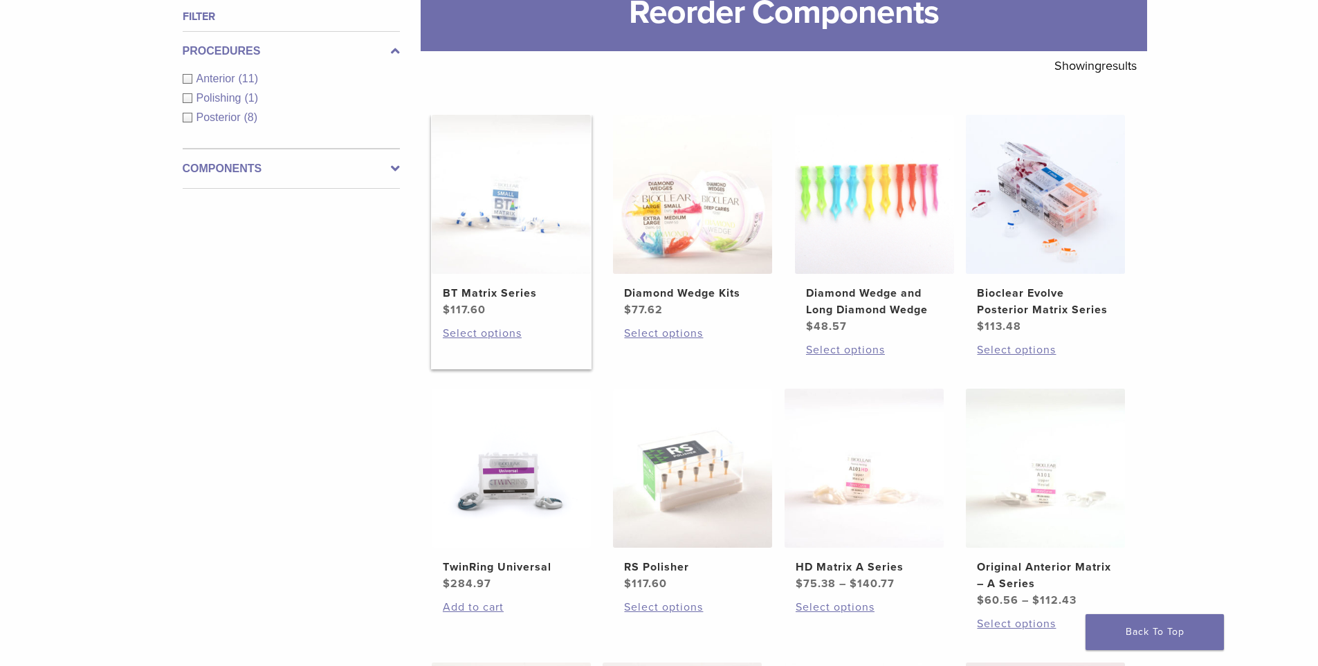
click at [498, 297] on h2 "BT Matrix Series" at bounding box center [511, 293] width 137 height 17
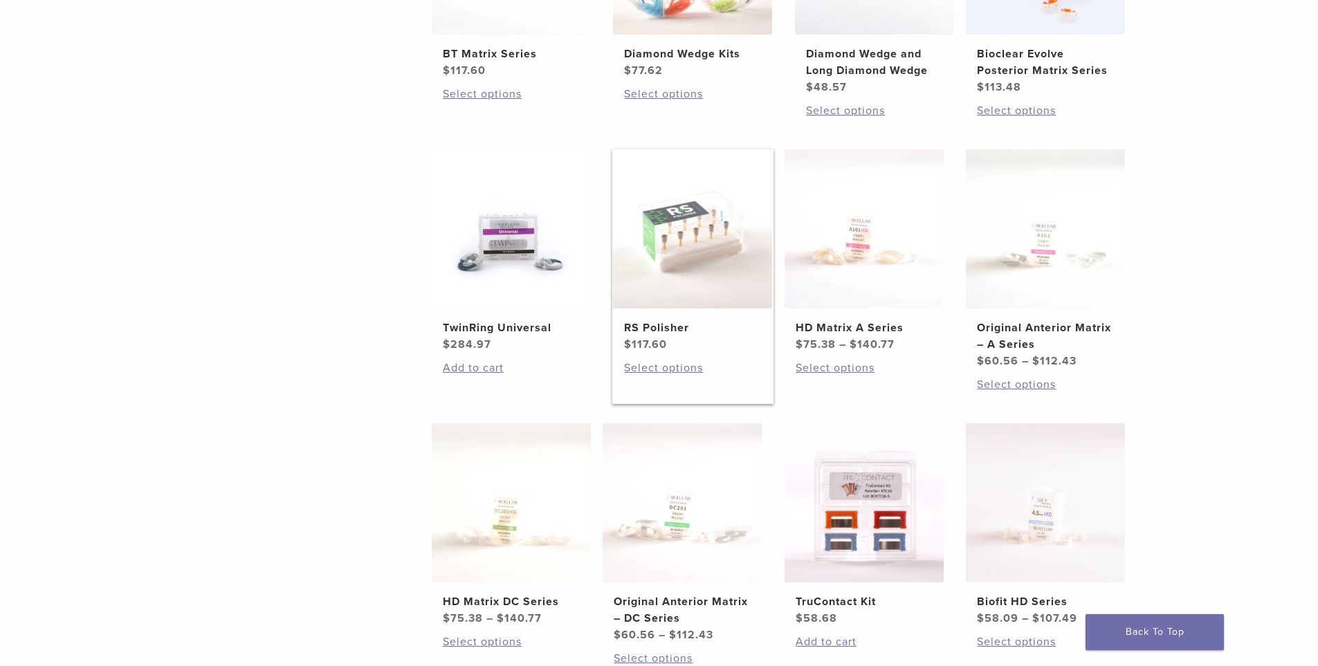
scroll to position [554, 0]
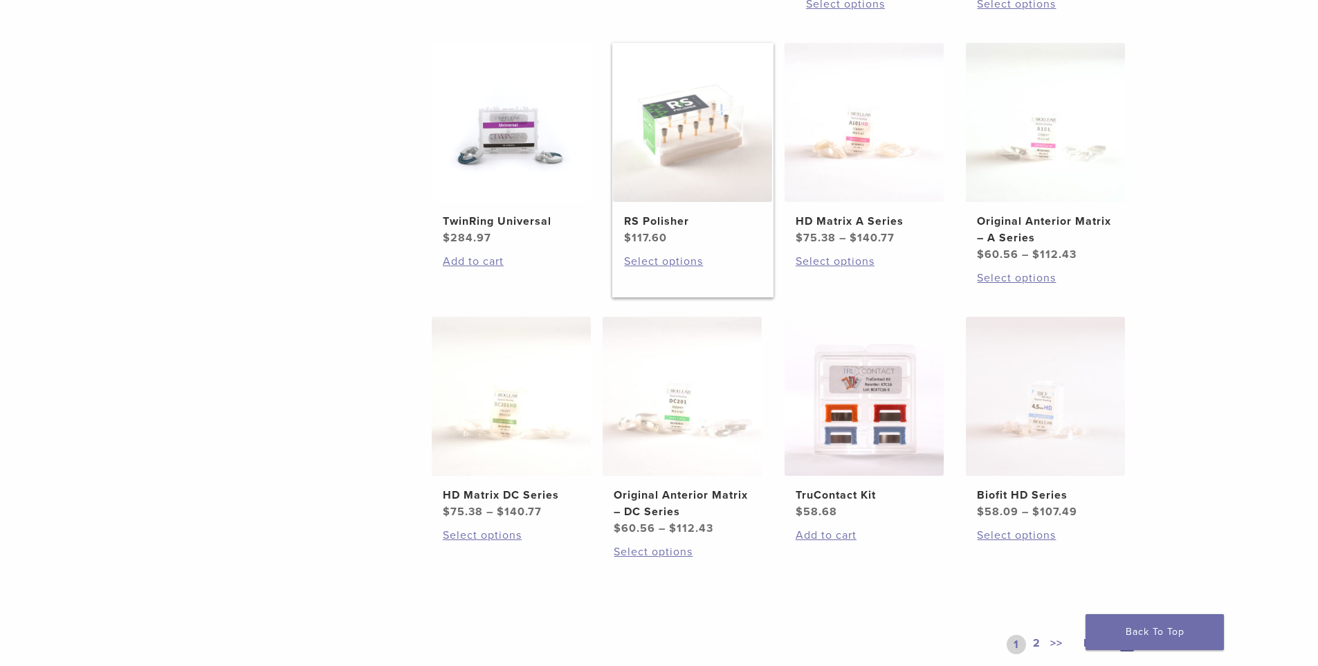
click at [687, 376] on img at bounding box center [682, 396] width 159 height 159
click at [529, 397] on img at bounding box center [511, 396] width 159 height 159
click at [1007, 387] on img at bounding box center [1045, 396] width 159 height 159
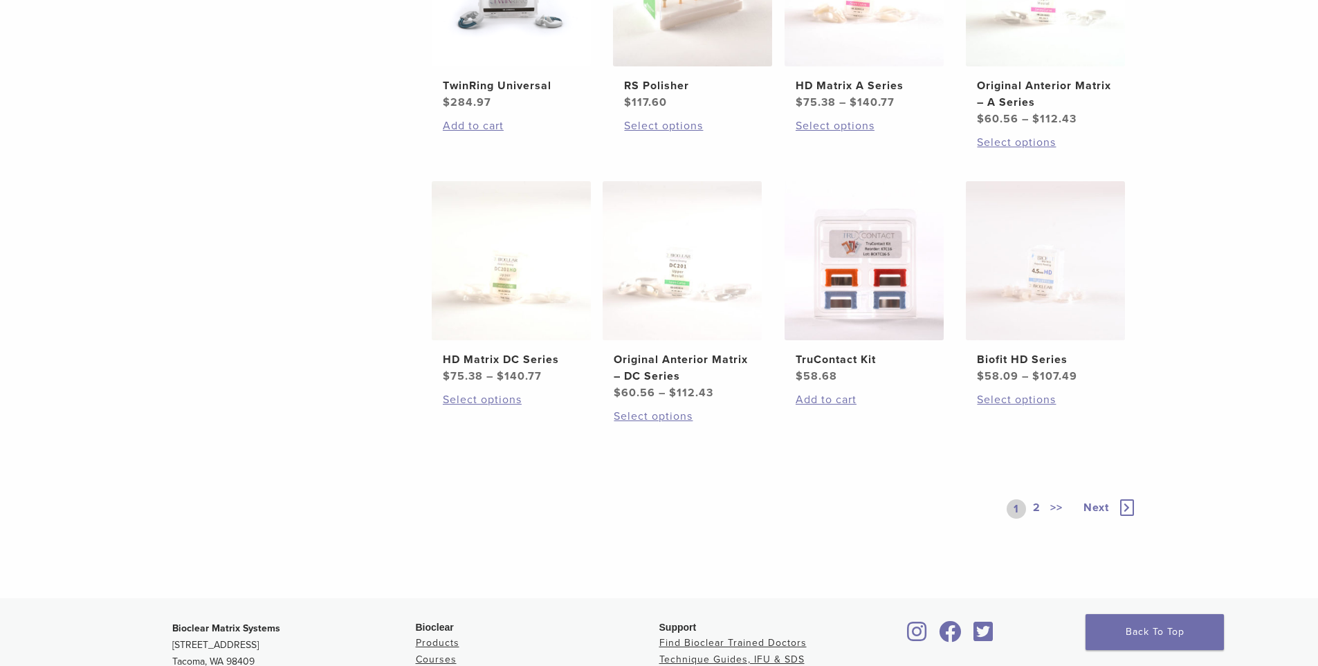
scroll to position [761, 0]
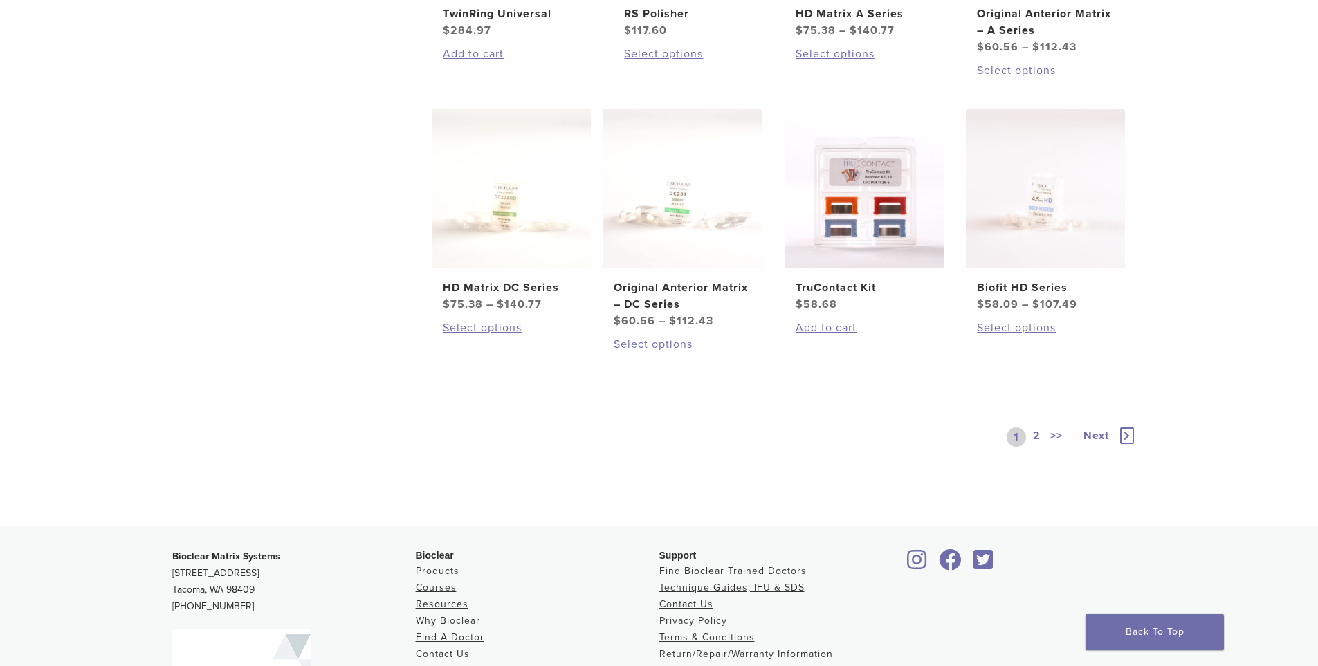
click at [1032, 440] on link "2" at bounding box center [1036, 437] width 13 height 19
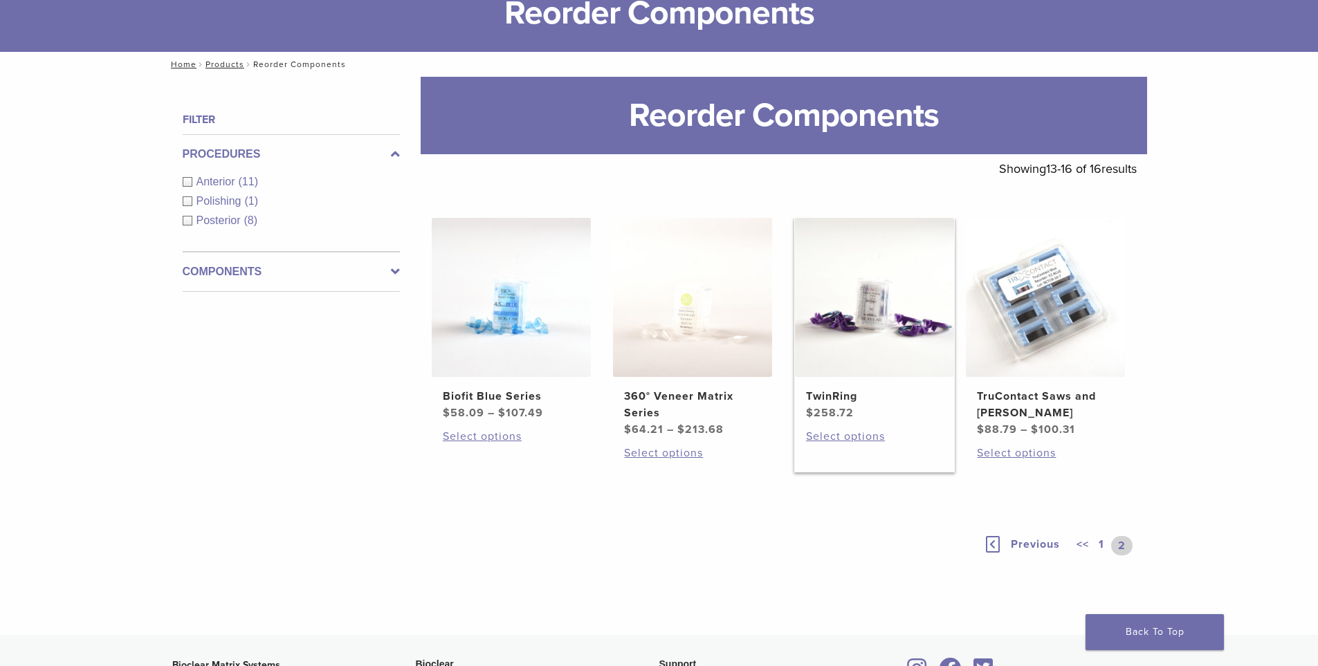
scroll to position [69, 0]
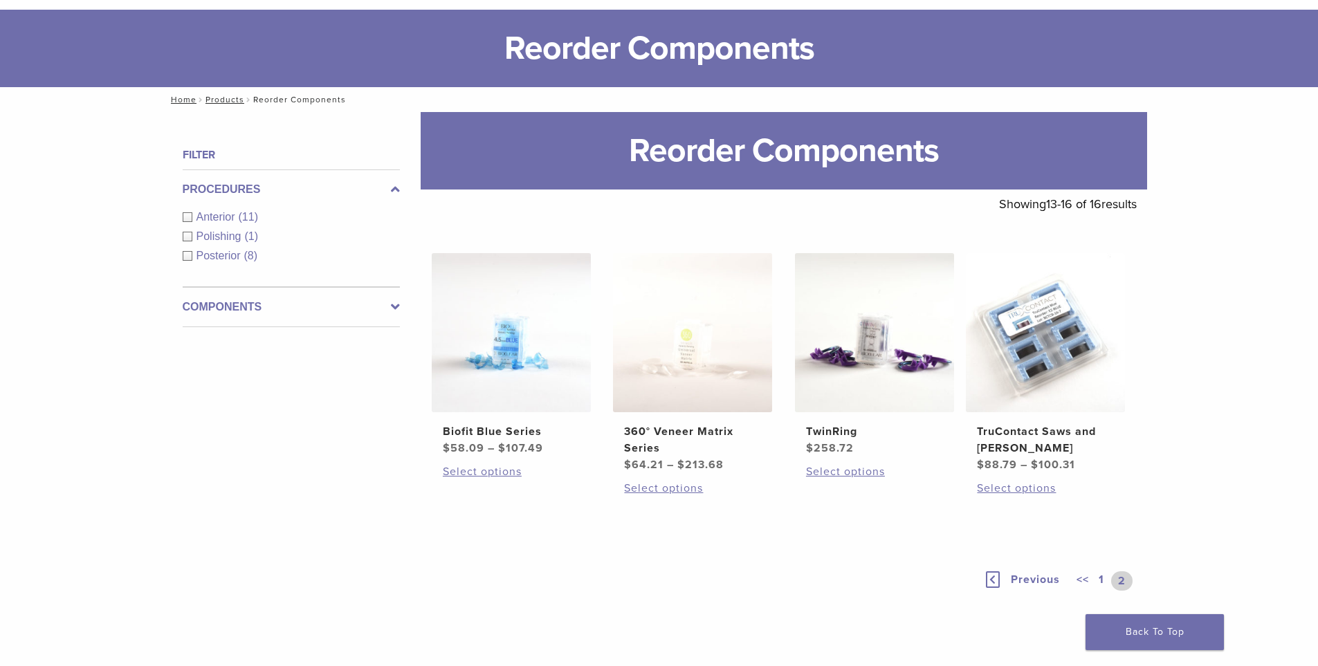
click at [1099, 576] on link "1" at bounding box center [1101, 581] width 11 height 19
click at [1102, 579] on link "1" at bounding box center [1105, 581] width 19 height 19
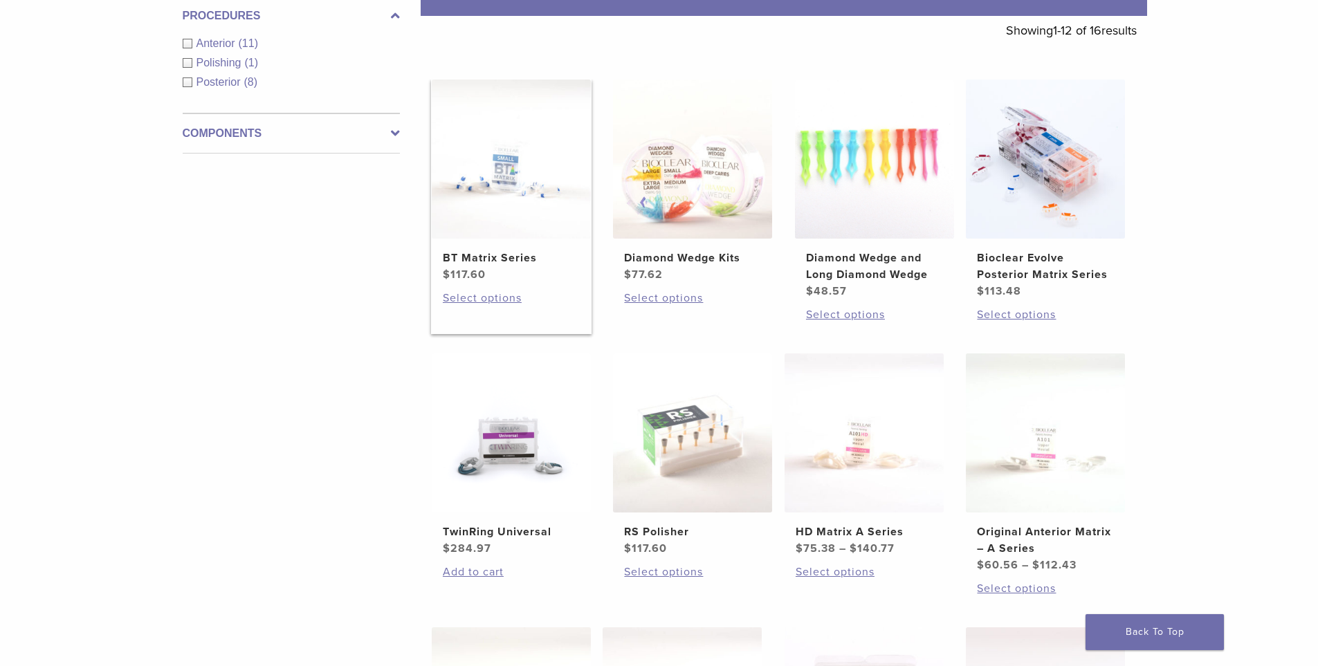
scroll to position [277, 0]
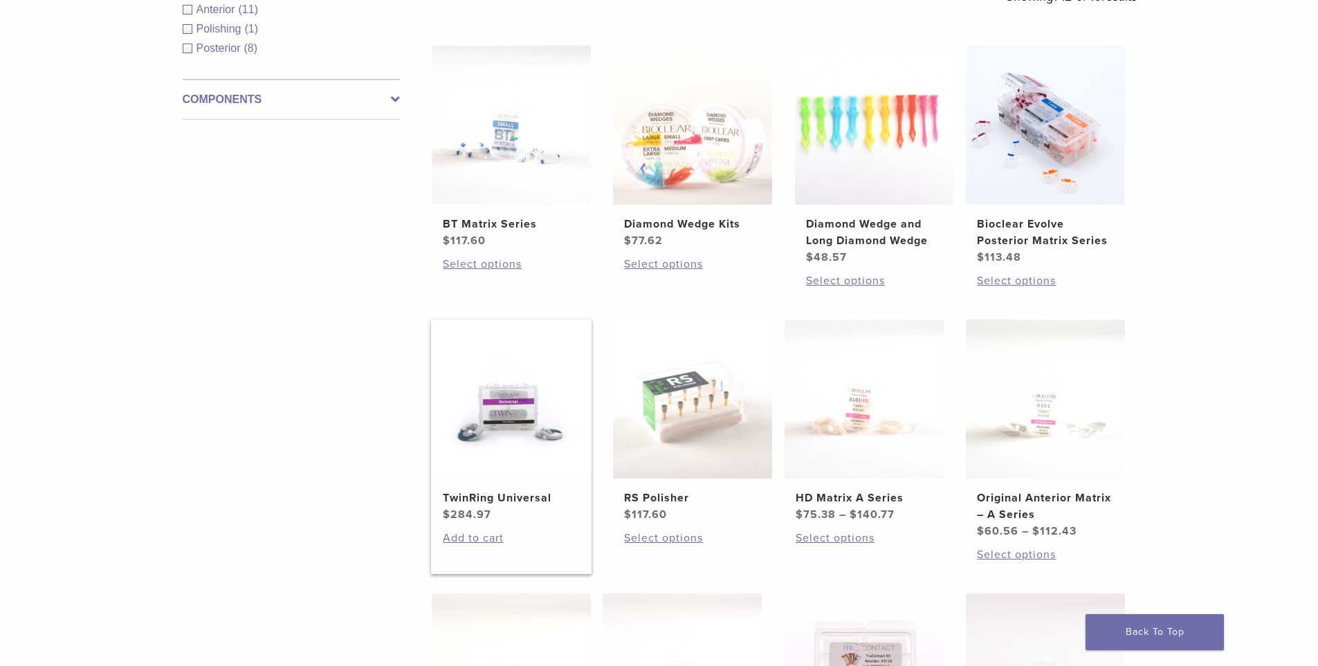
click at [576, 408] on img at bounding box center [511, 399] width 159 height 159
click at [553, 666] on html "US 1.855.712.5327 Search My Account 0 items Cart No products in the cart. Back …" at bounding box center [659, 532] width 1318 height 1619
click at [860, 401] on img at bounding box center [864, 399] width 159 height 159
click at [1033, 498] on h2 "Original Anterior Matrix – A Series" at bounding box center [1045, 506] width 137 height 33
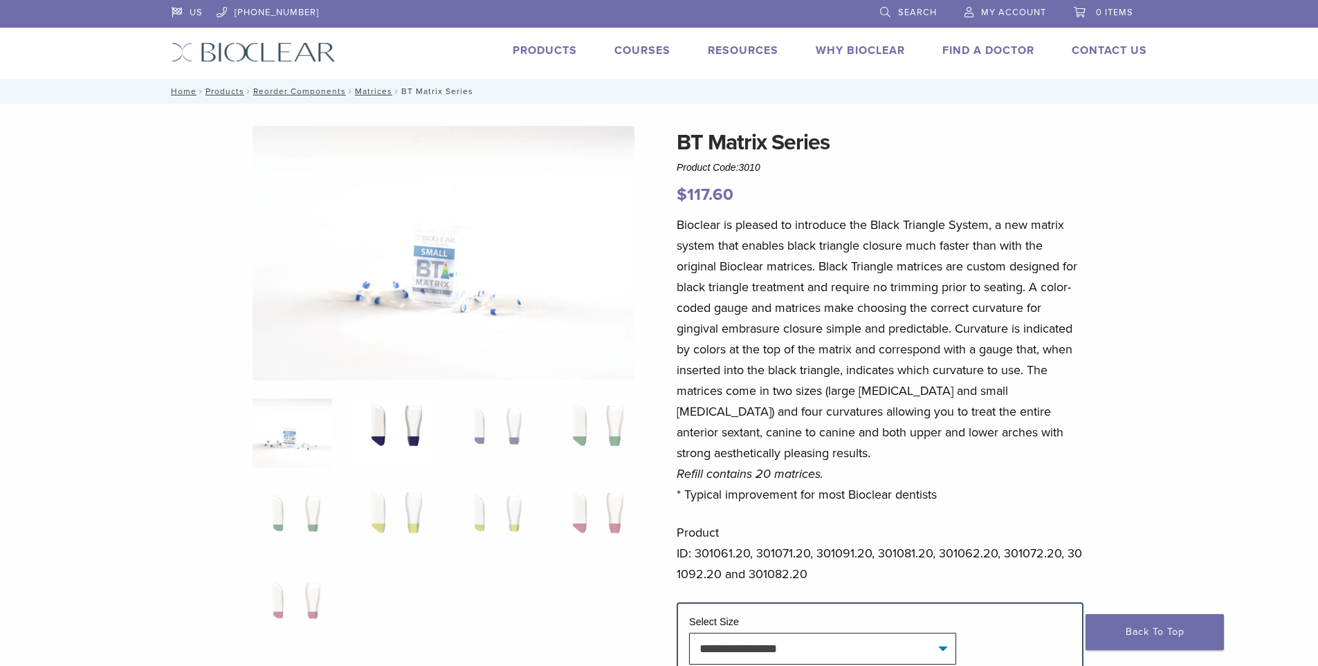
click at [377, 429] on img at bounding box center [393, 433] width 80 height 69
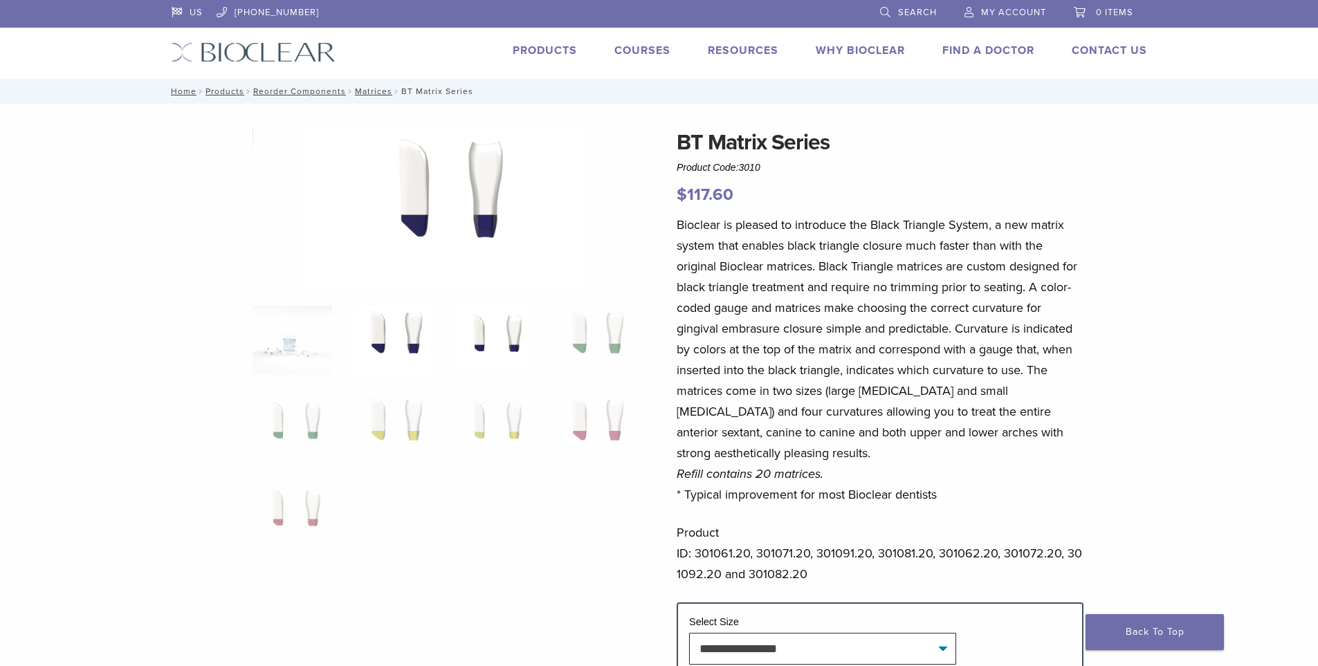
click at [478, 337] on img at bounding box center [494, 340] width 80 height 69
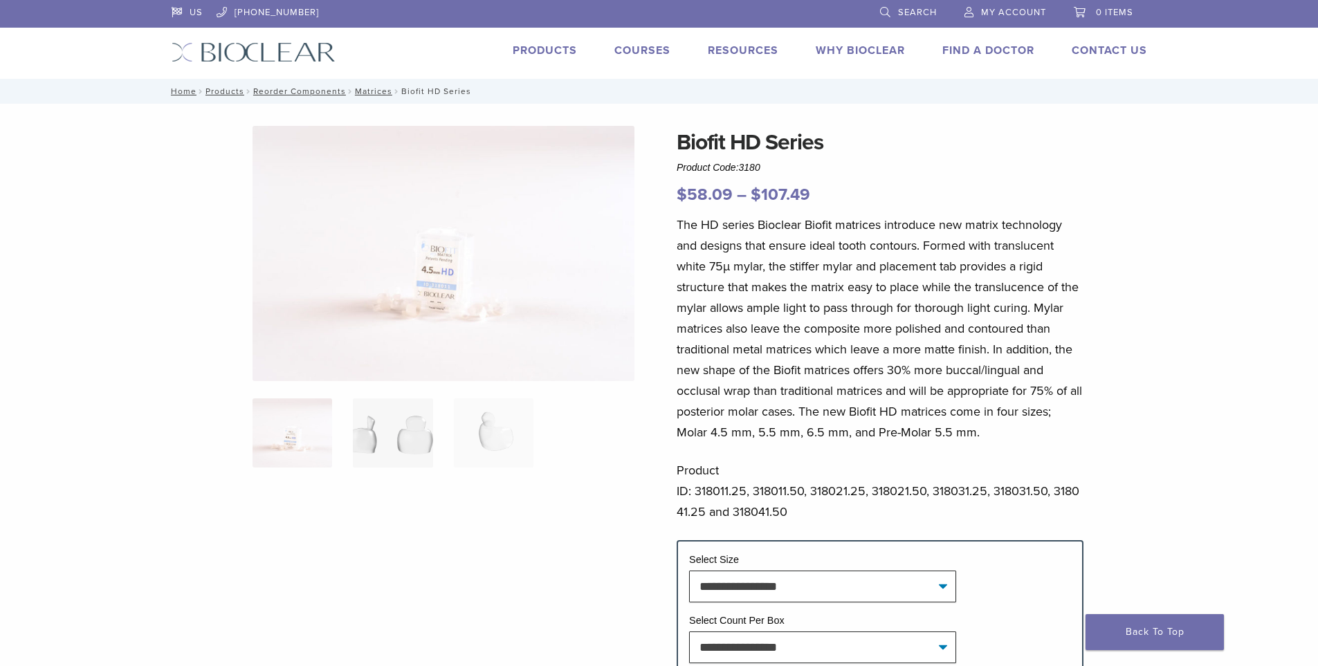
click at [415, 437] on img at bounding box center [393, 433] width 80 height 69
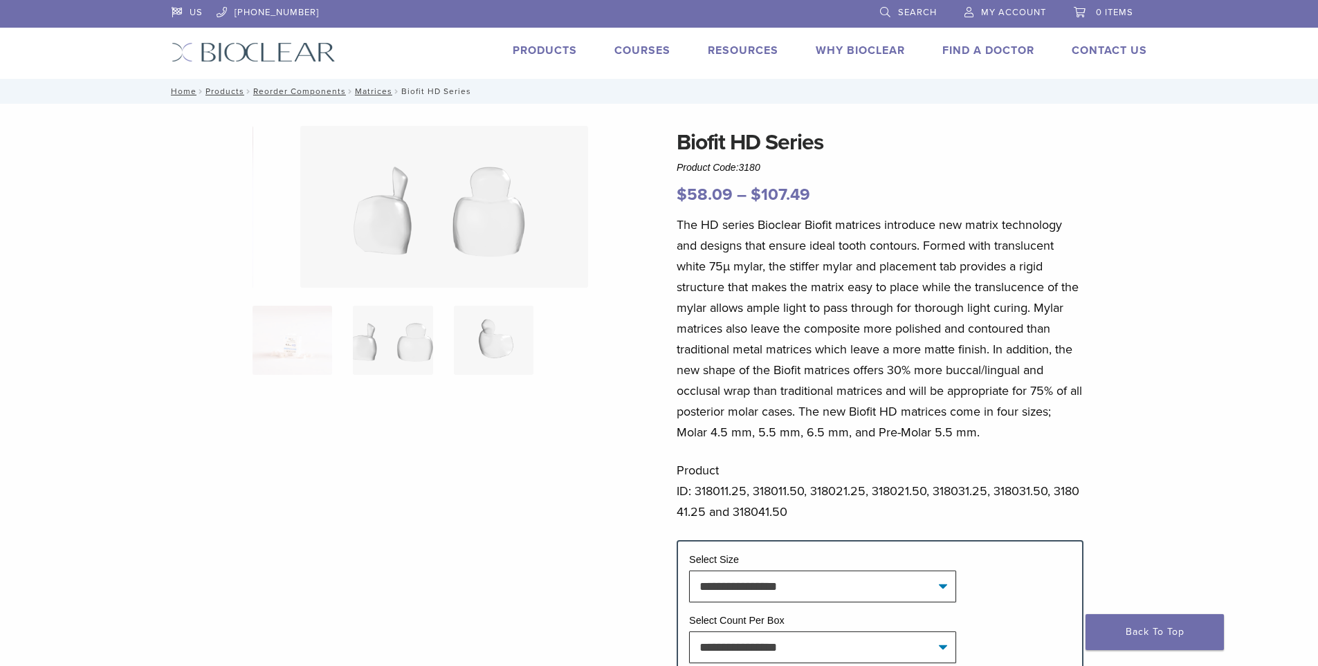
click at [518, 334] on img at bounding box center [494, 340] width 80 height 69
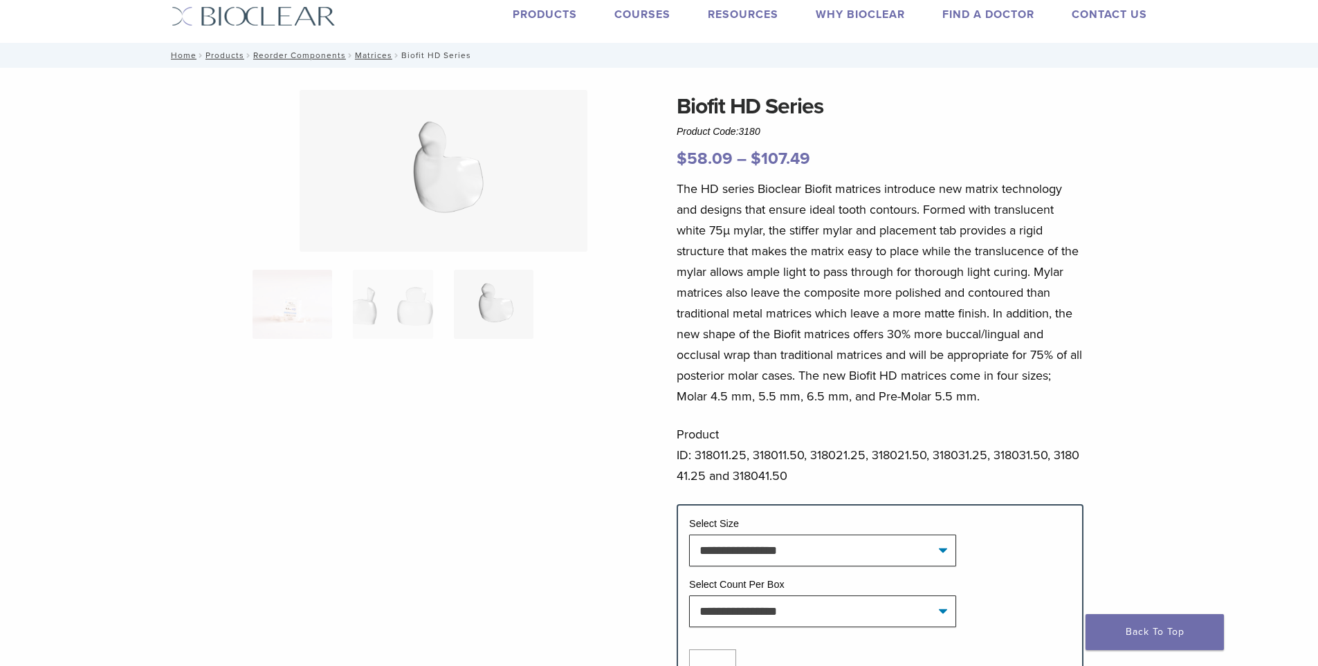
scroll to position [138, 0]
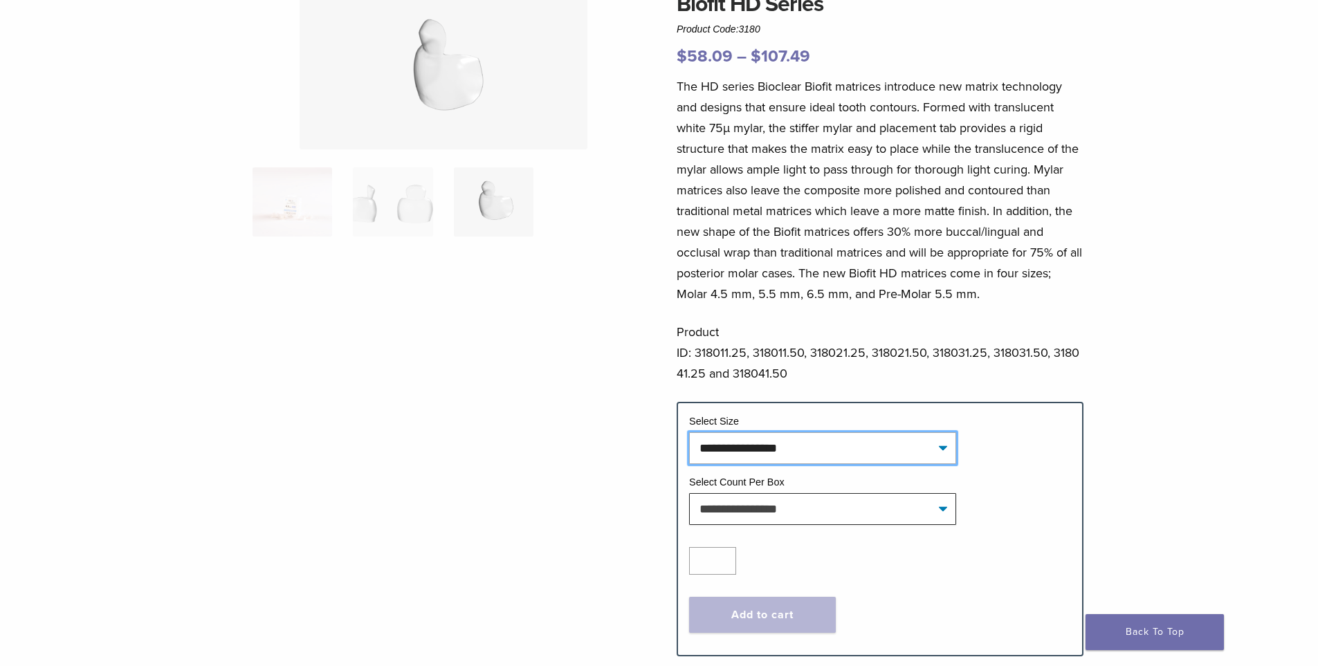
click at [752, 447] on select "**********" at bounding box center [822, 449] width 267 height 32
drag, startPoint x: 752, startPoint y: 447, endPoint x: 732, endPoint y: 431, distance: 25.6
click at [752, 447] on select "**********" at bounding box center [822, 449] width 267 height 32
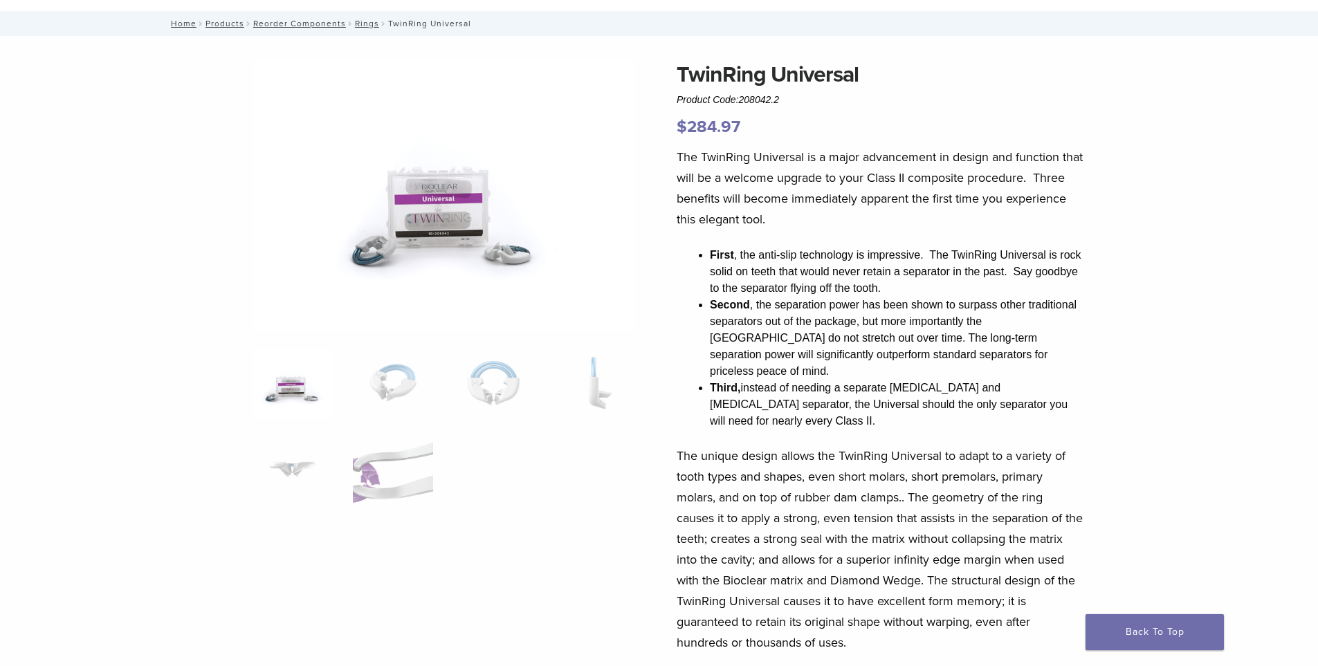
scroll to position [69, 0]
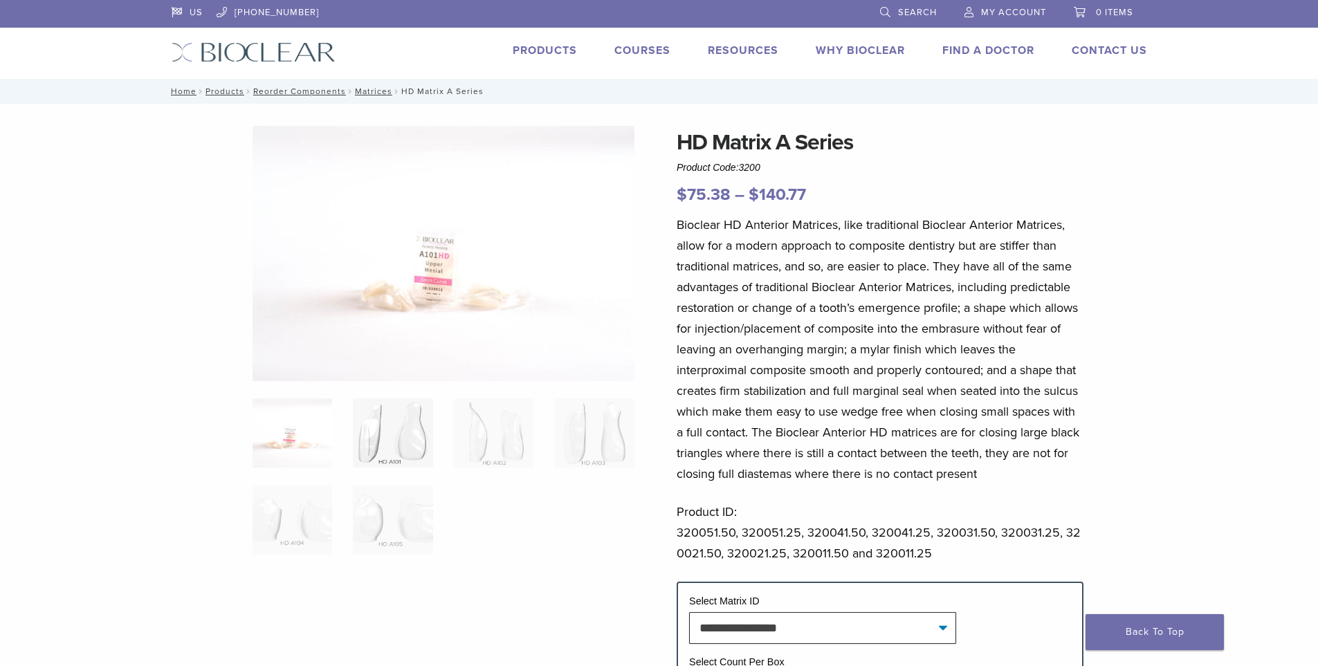
click at [417, 432] on img at bounding box center [393, 433] width 80 height 69
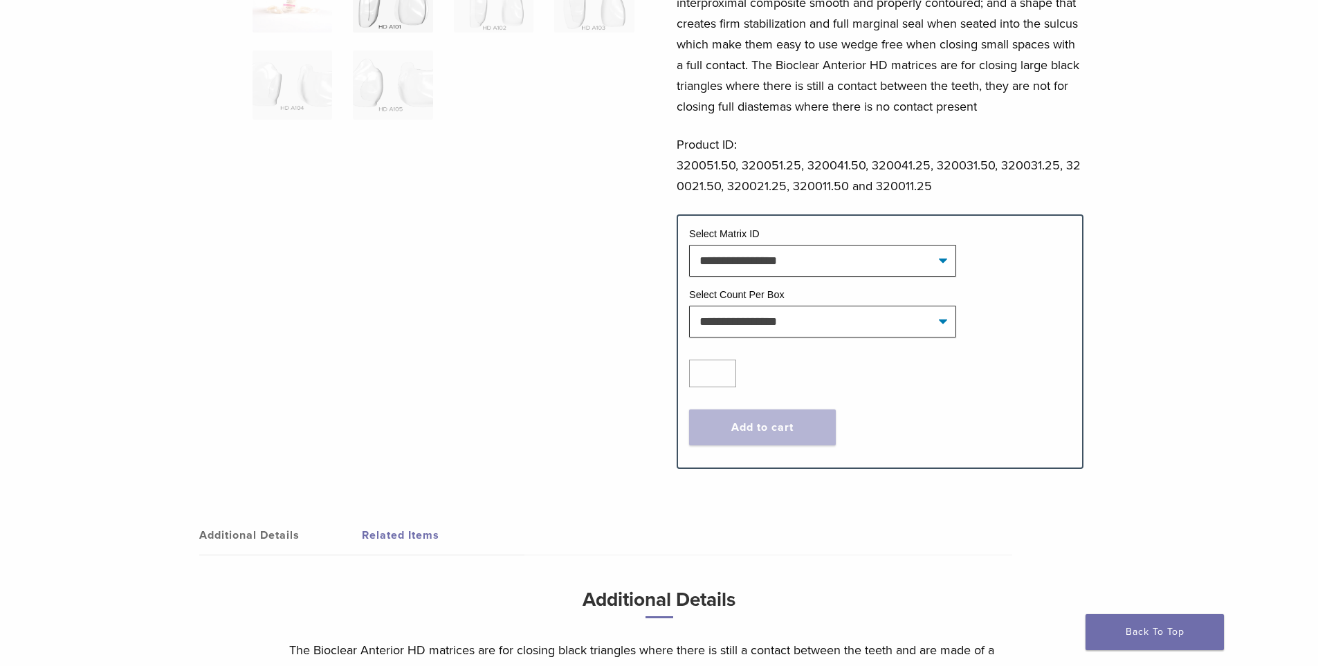
scroll to position [415, 0]
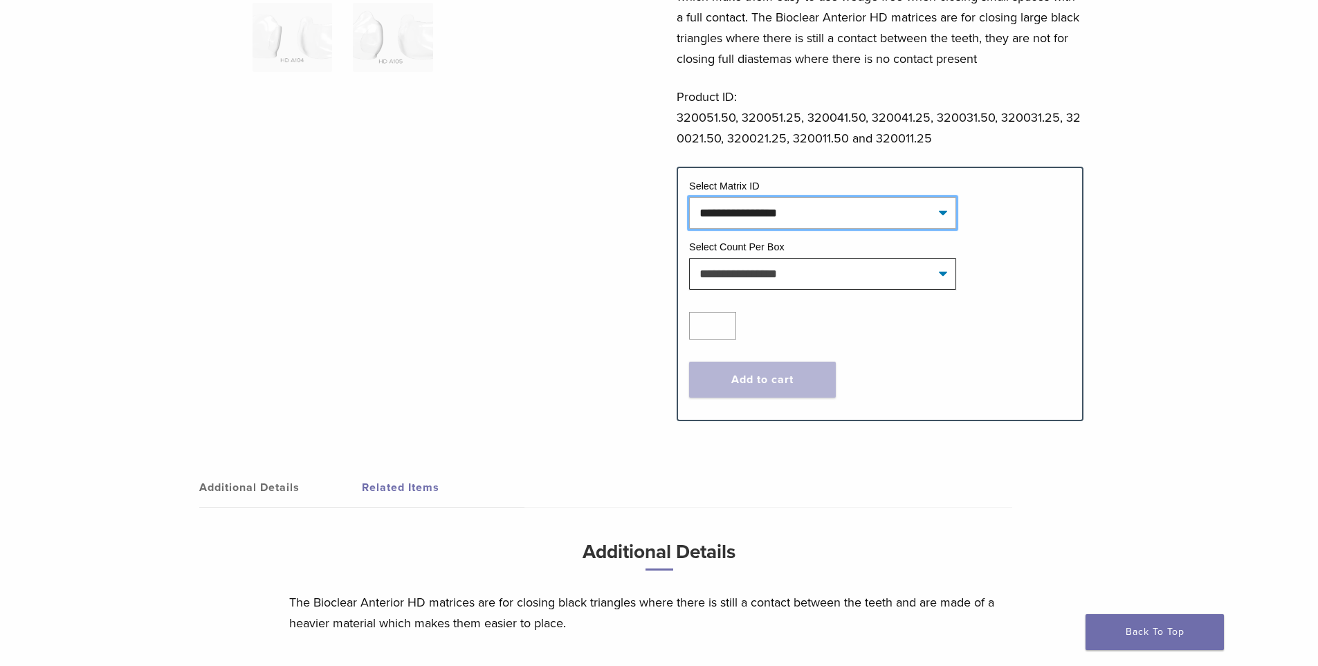
click at [865, 222] on select "**********" at bounding box center [822, 213] width 267 height 32
click at [869, 216] on select "**********" at bounding box center [822, 213] width 267 height 32
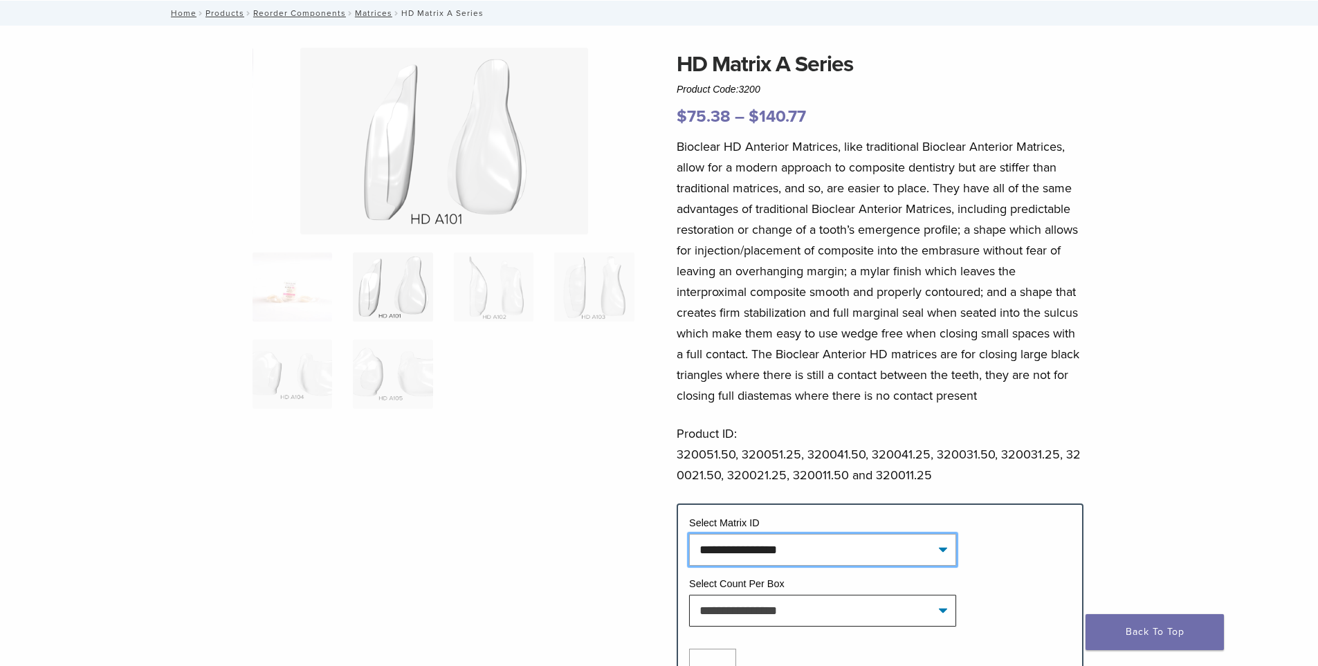
scroll to position [0, 0]
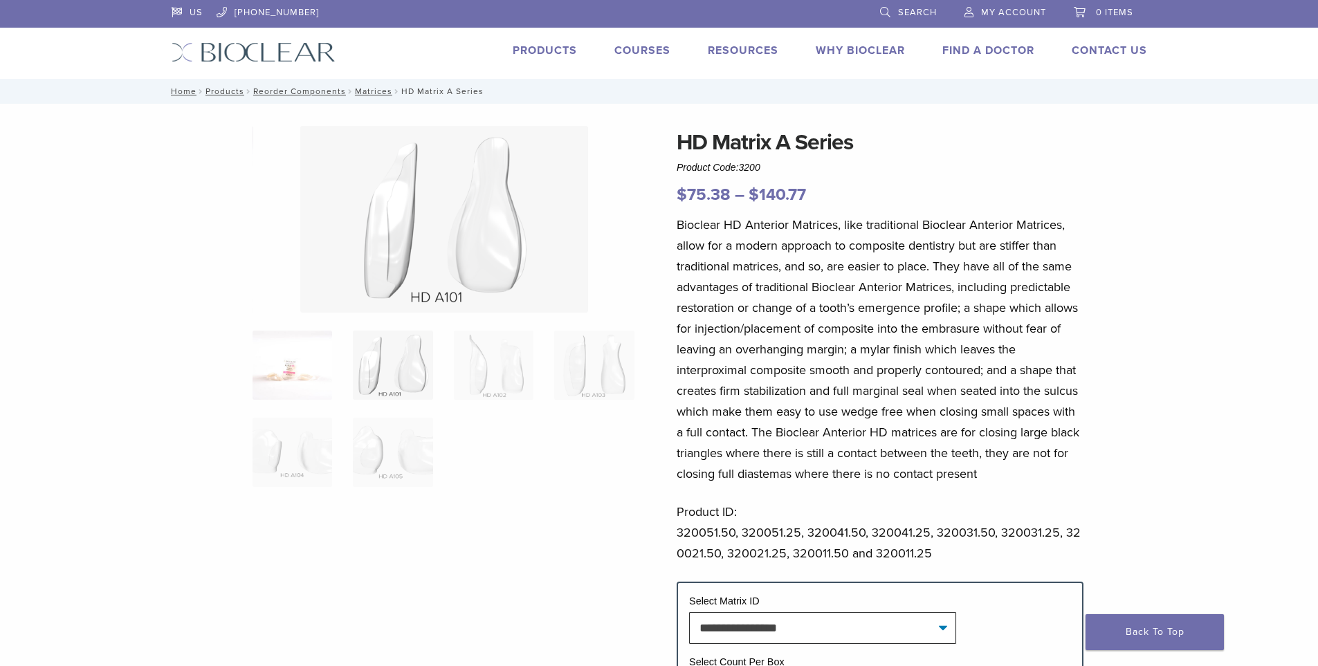
click at [314, 381] on img at bounding box center [293, 365] width 80 height 69
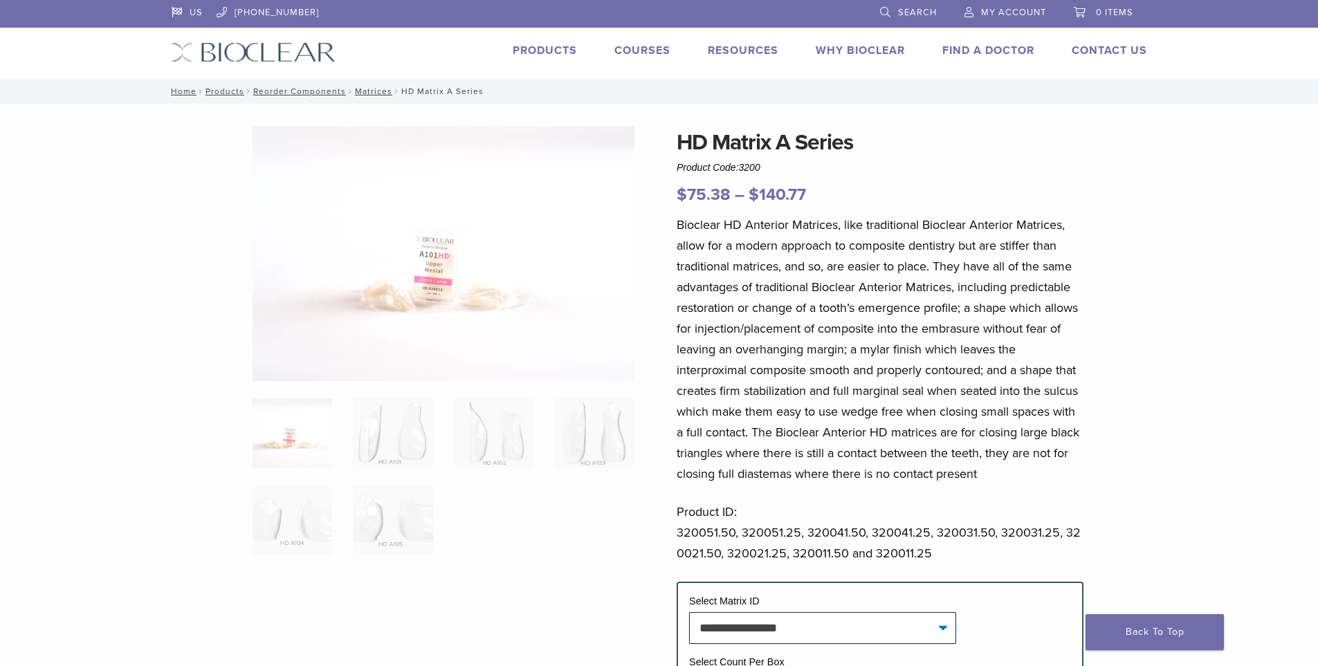
click at [446, 422] on ol at bounding box center [443, 486] width 403 height 174
click at [501, 428] on img at bounding box center [494, 433] width 80 height 69
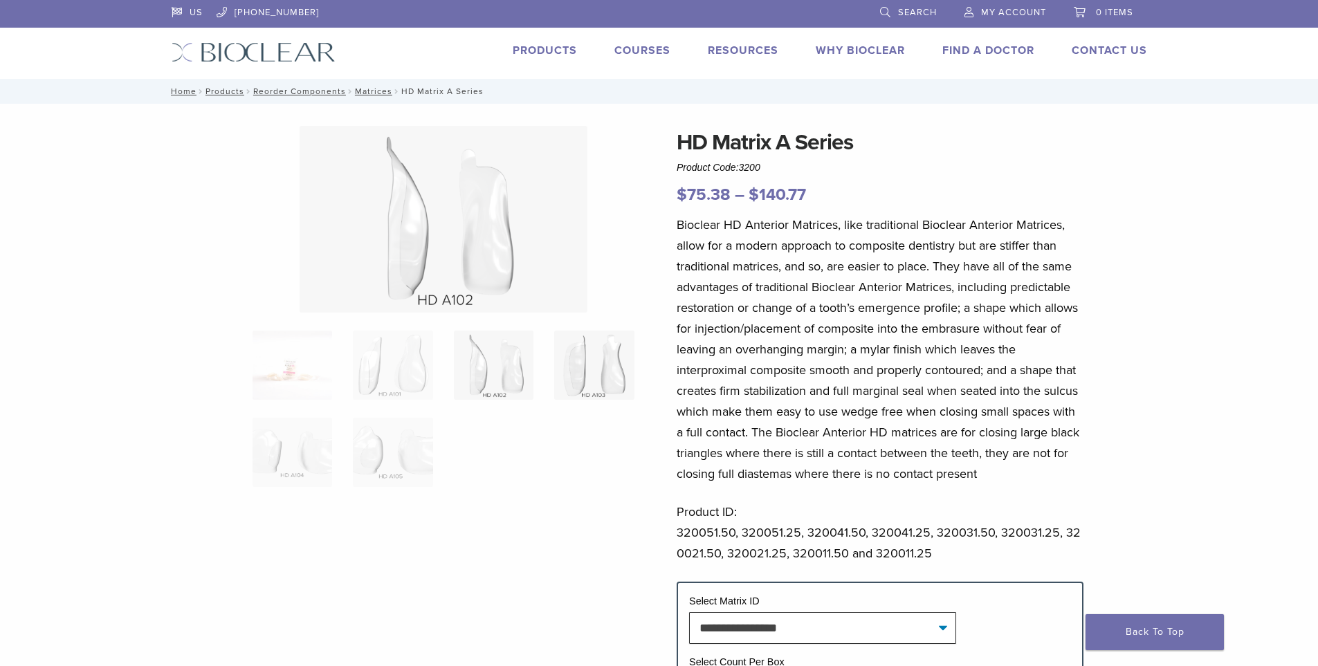
click at [604, 387] on img at bounding box center [594, 365] width 80 height 69
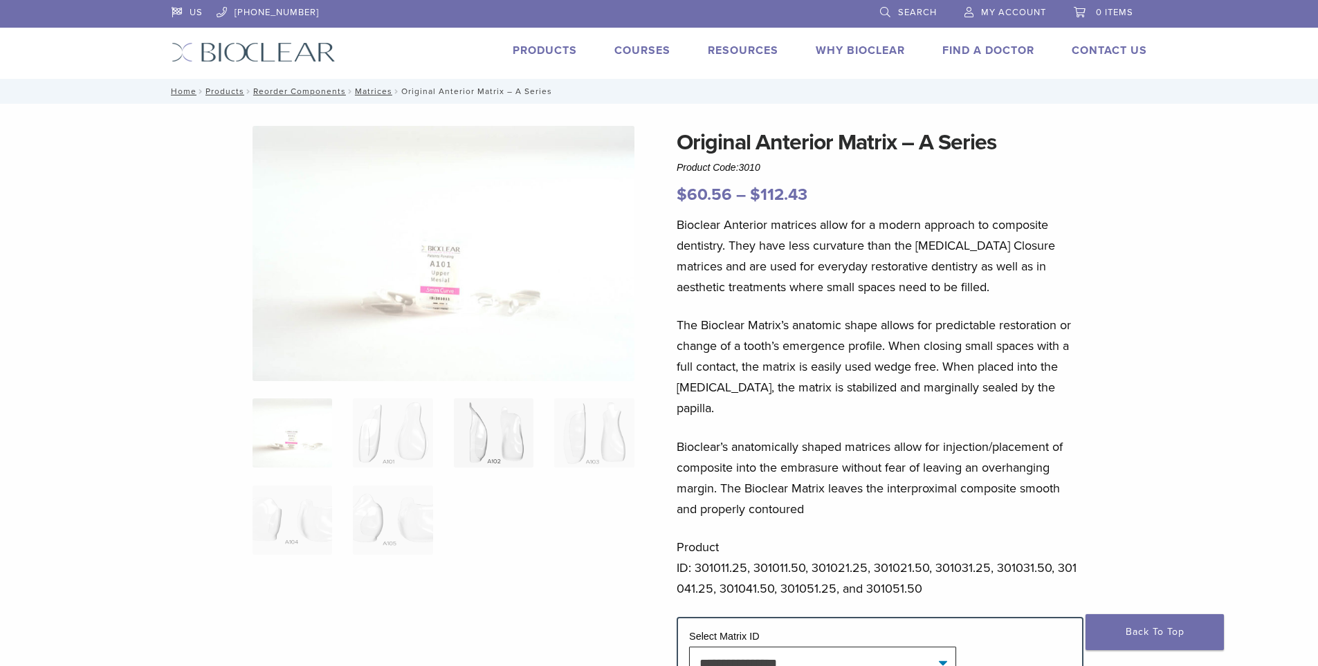
click at [459, 430] on img at bounding box center [494, 433] width 80 height 69
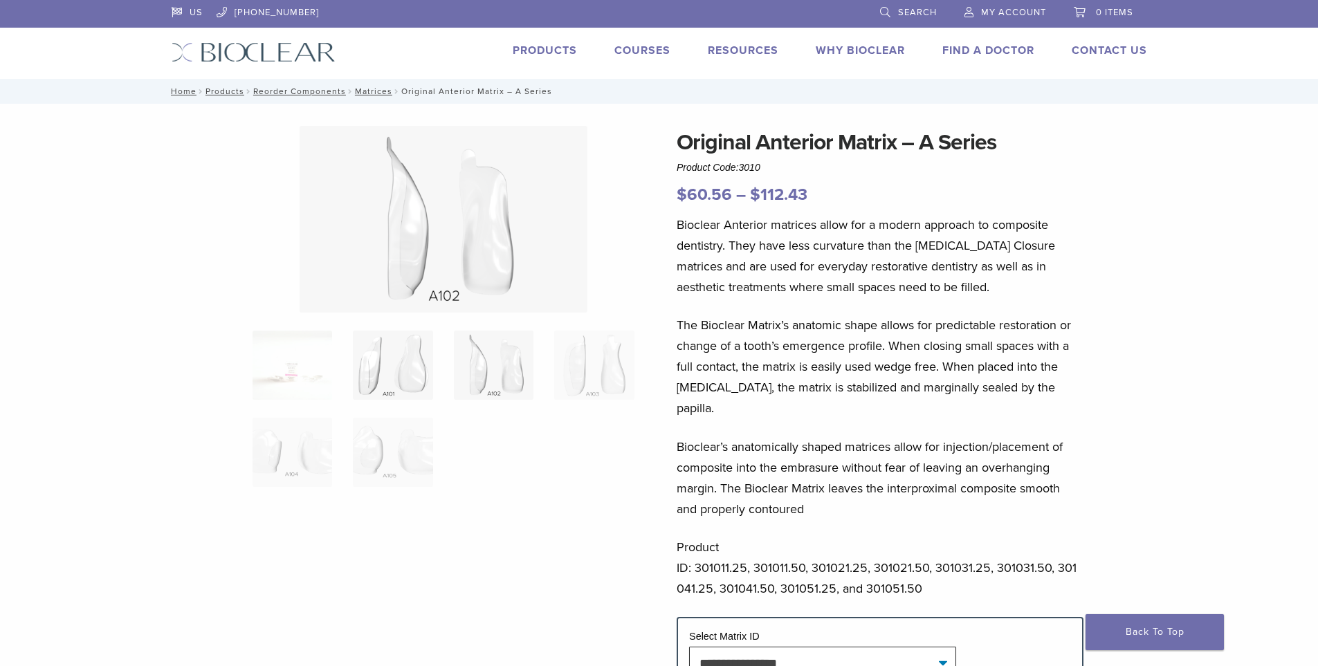
click at [407, 358] on img at bounding box center [393, 365] width 80 height 69
click at [609, 374] on img at bounding box center [594, 365] width 80 height 69
click at [328, 461] on img at bounding box center [293, 452] width 80 height 69
click at [374, 461] on img at bounding box center [393, 452] width 80 height 69
click at [552, 55] on link "Products" at bounding box center [545, 51] width 64 height 14
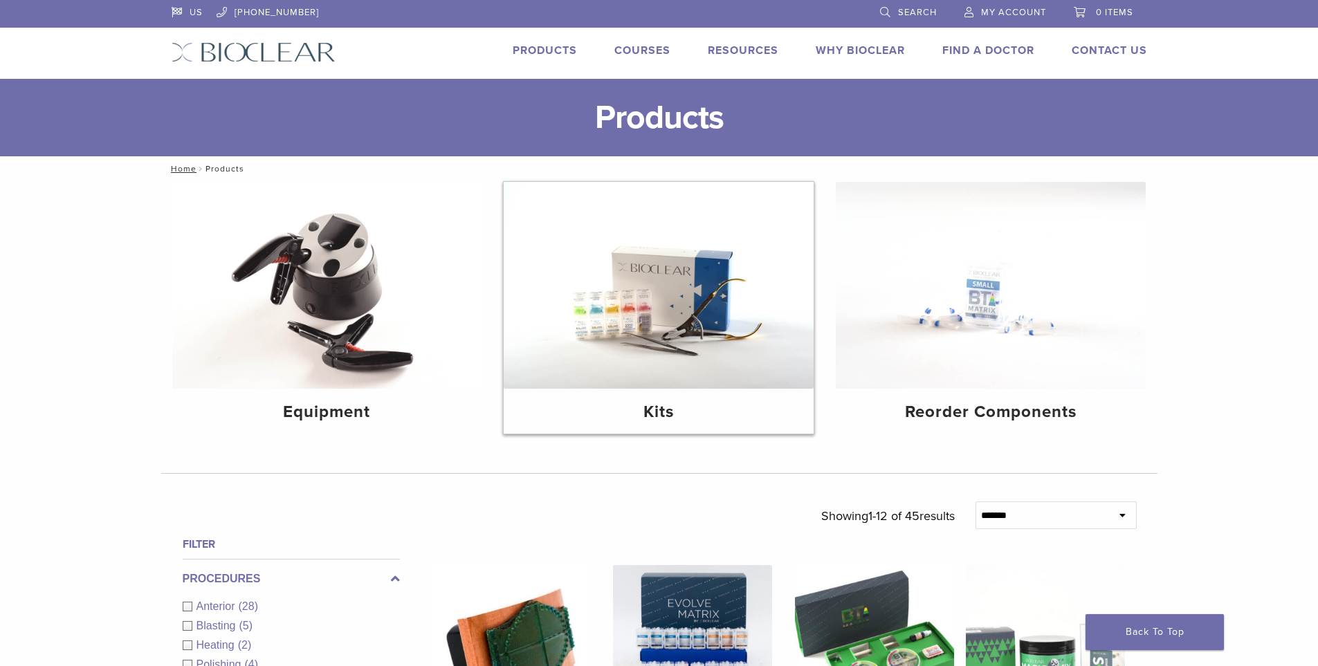
click at [624, 267] on img at bounding box center [659, 285] width 310 height 207
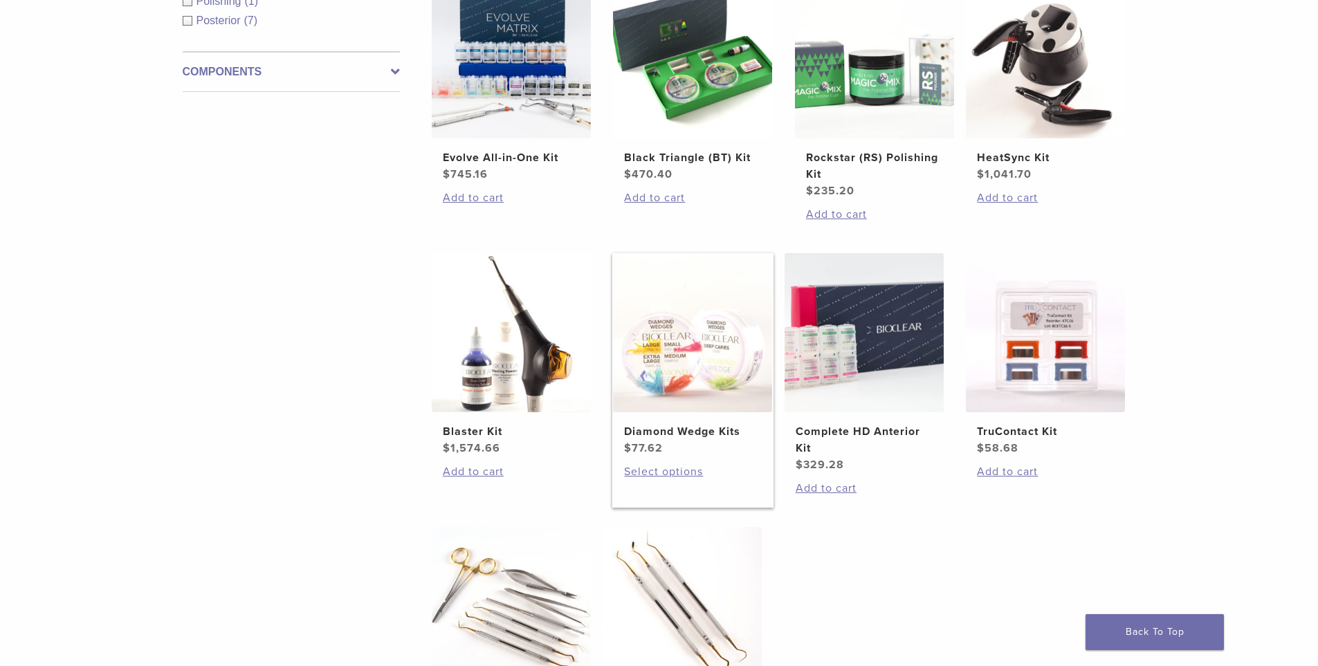
scroll to position [277, 0]
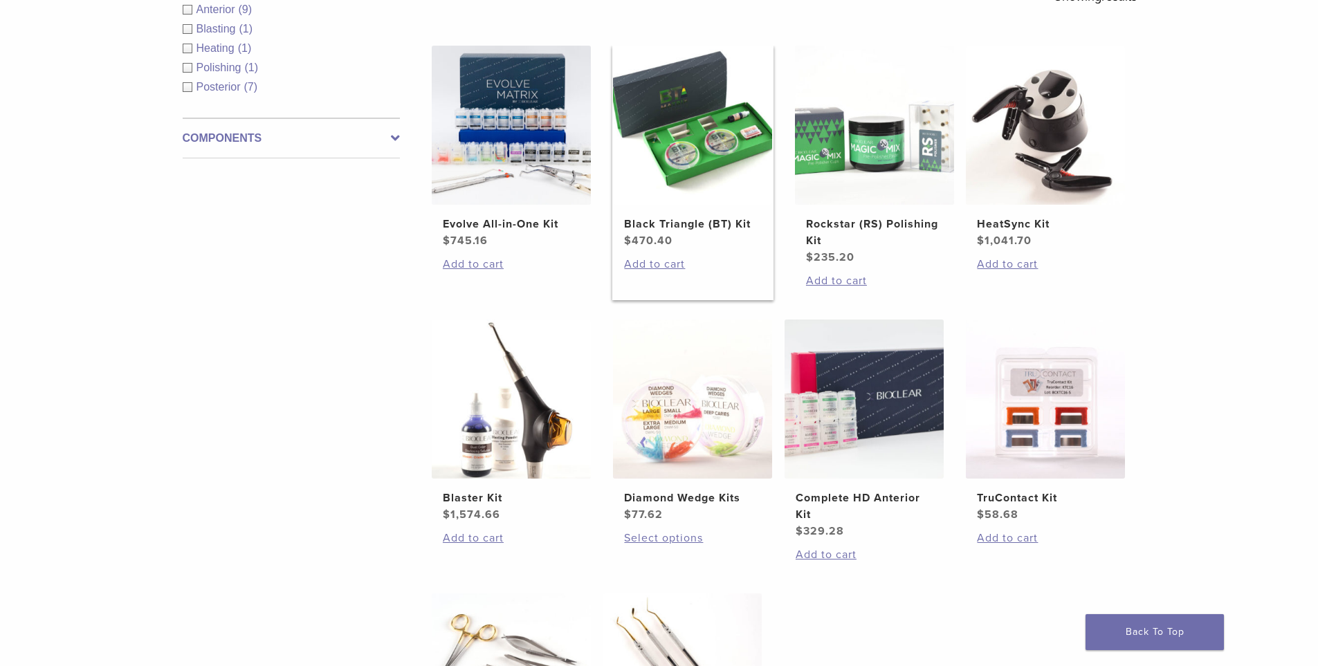
click at [708, 223] on h2 "Black Triangle (BT) Kit" at bounding box center [692, 224] width 137 height 17
